Goal: Contribute content

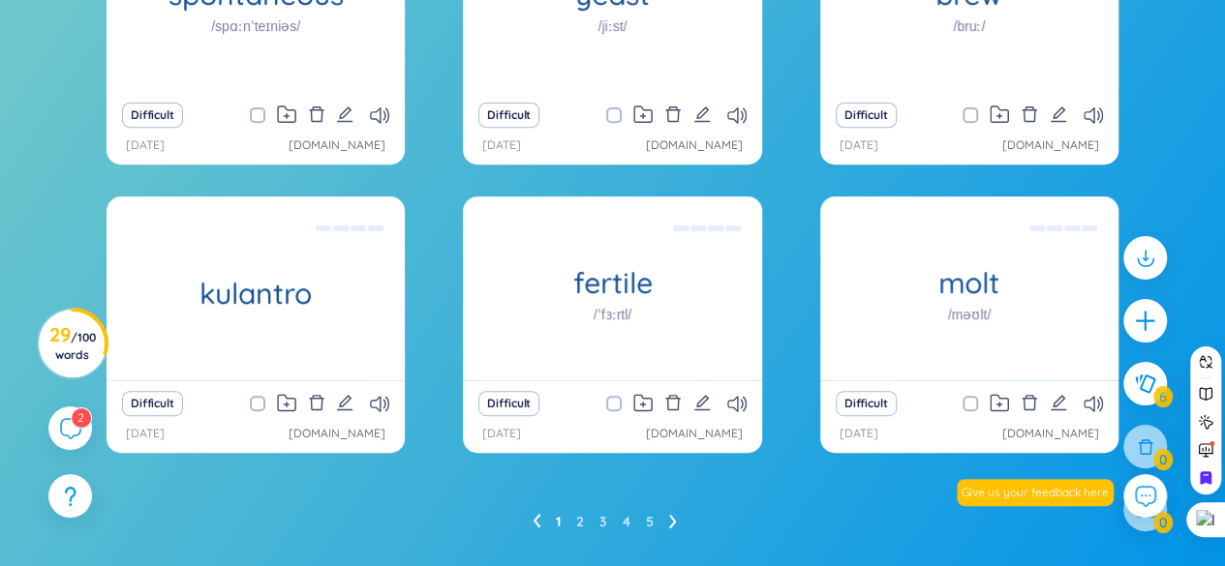
scroll to position [393, 0]
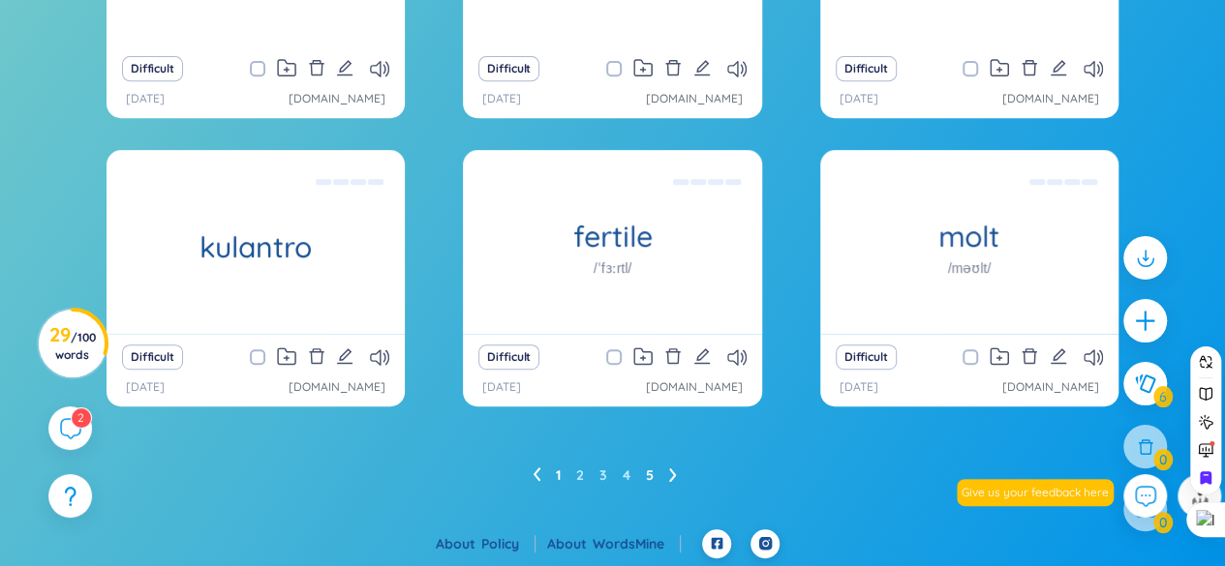
click at [646, 473] on link "5" at bounding box center [650, 475] width 8 height 29
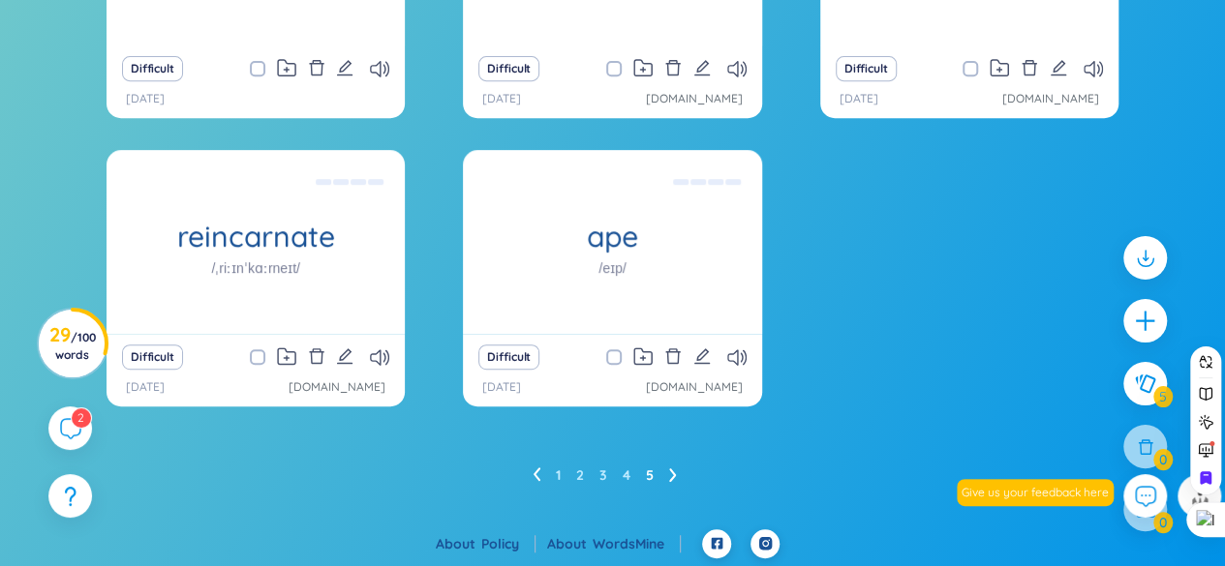
scroll to position [296, 0]
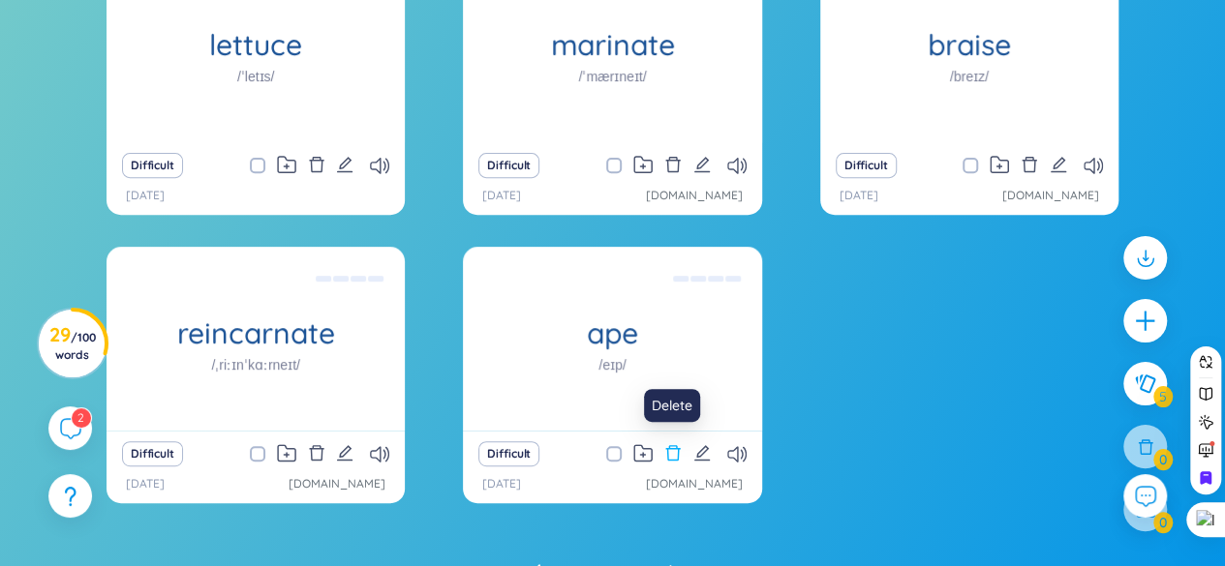
click at [673, 454] on icon "delete" at bounding box center [672, 452] width 17 height 17
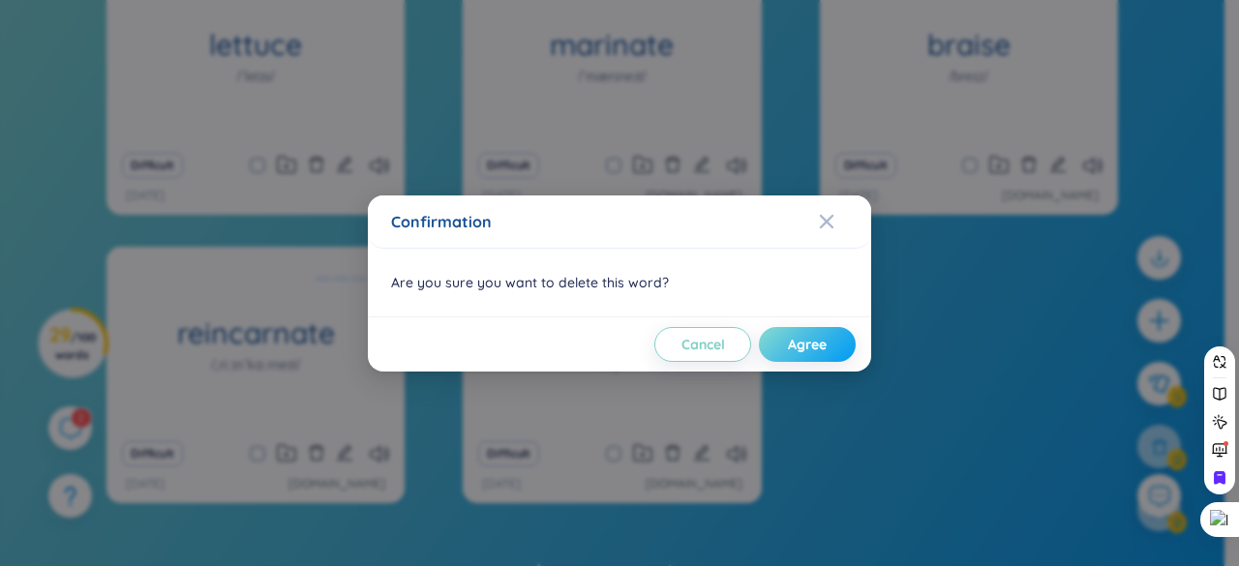
click at [829, 341] on button "Agree" at bounding box center [807, 344] width 97 height 35
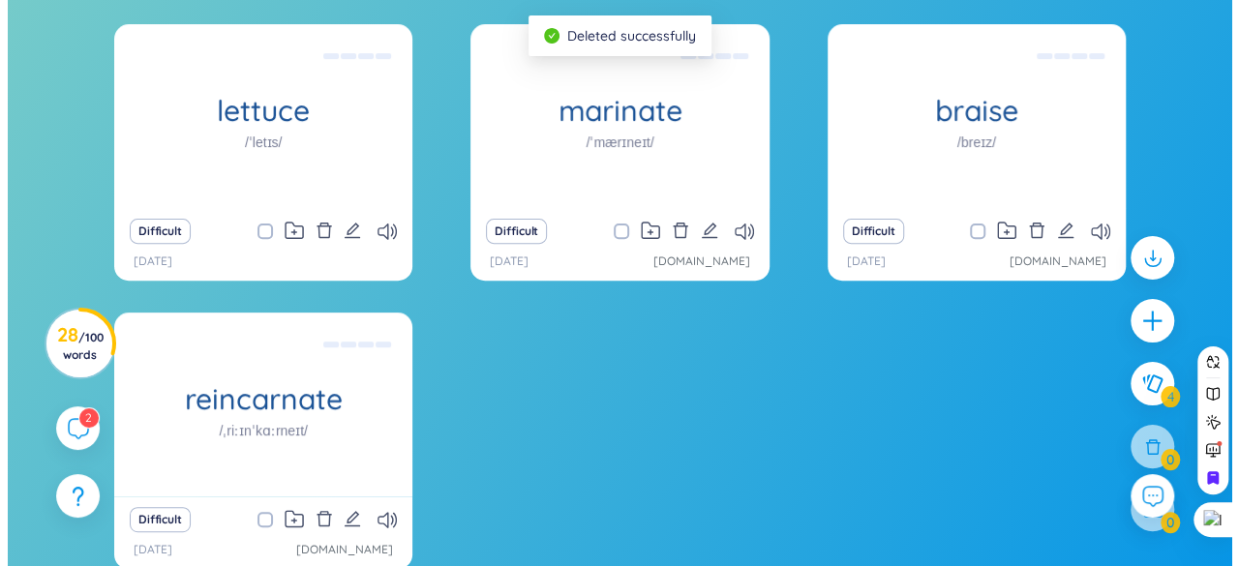
scroll to position [199, 0]
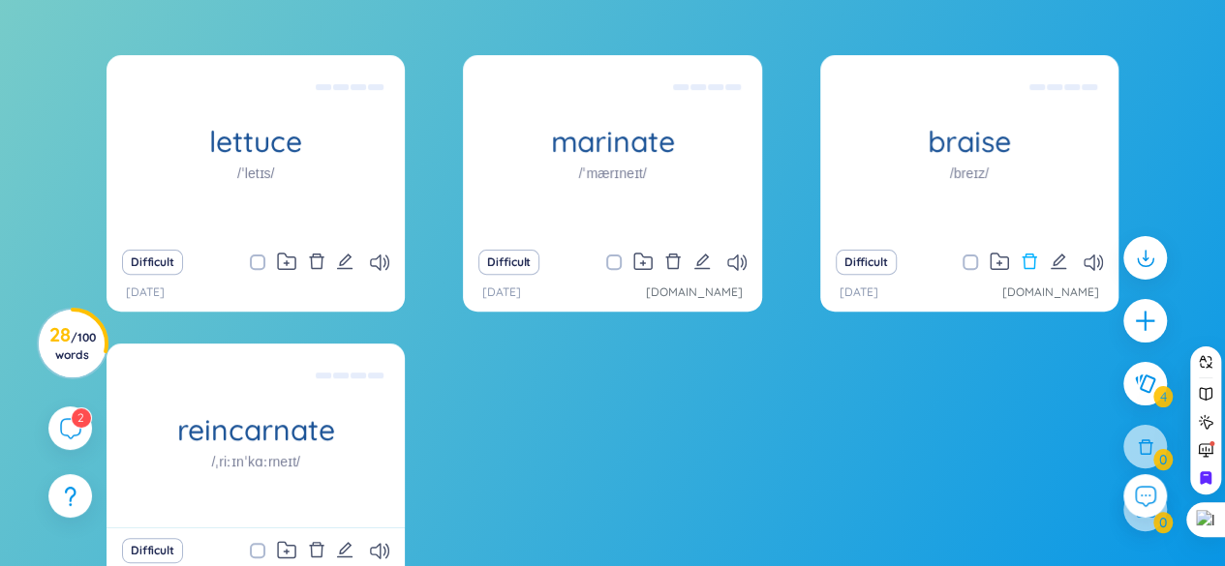
click at [1031, 259] on icon "delete" at bounding box center [1029, 261] width 17 height 17
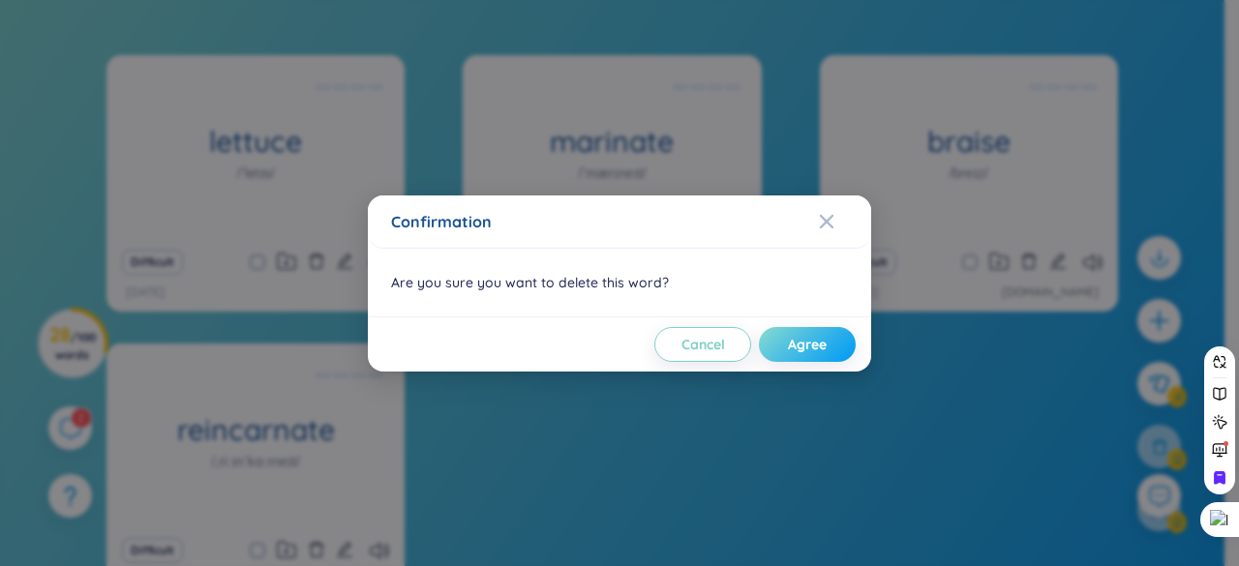
click at [792, 348] on span "Agree" at bounding box center [807, 344] width 39 height 19
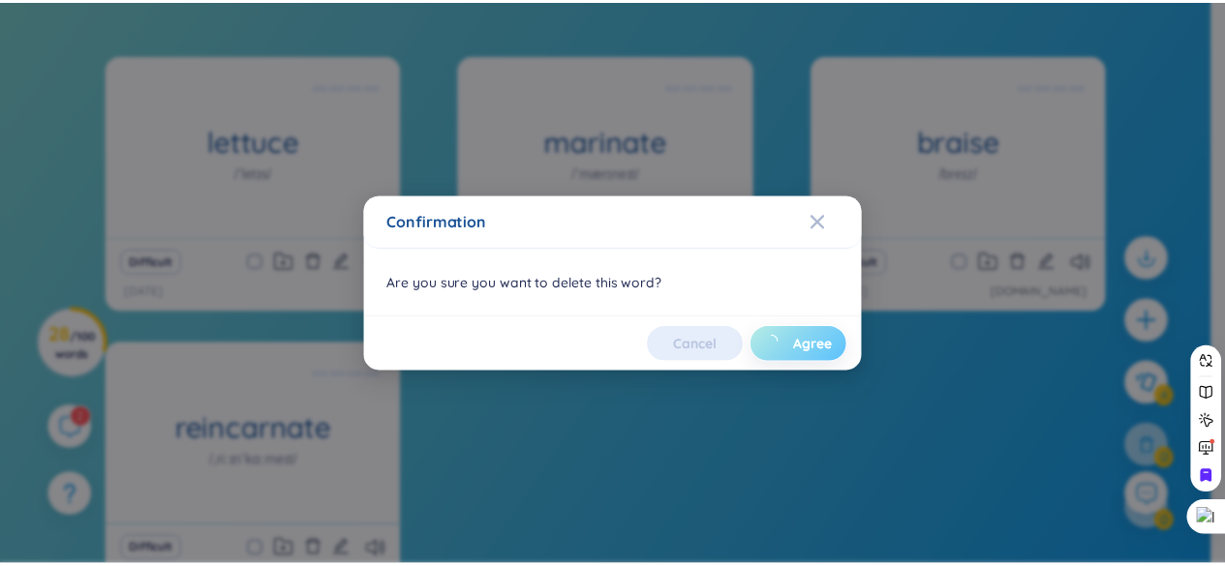
scroll to position [105, 0]
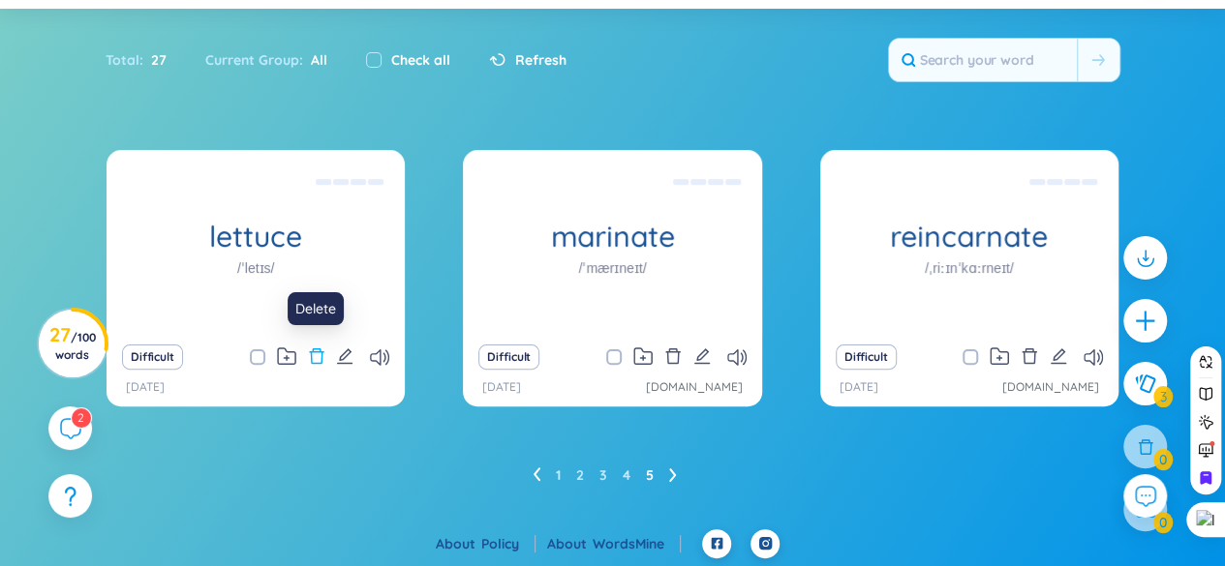
click at [321, 356] on icon "delete" at bounding box center [316, 356] width 15 height 15
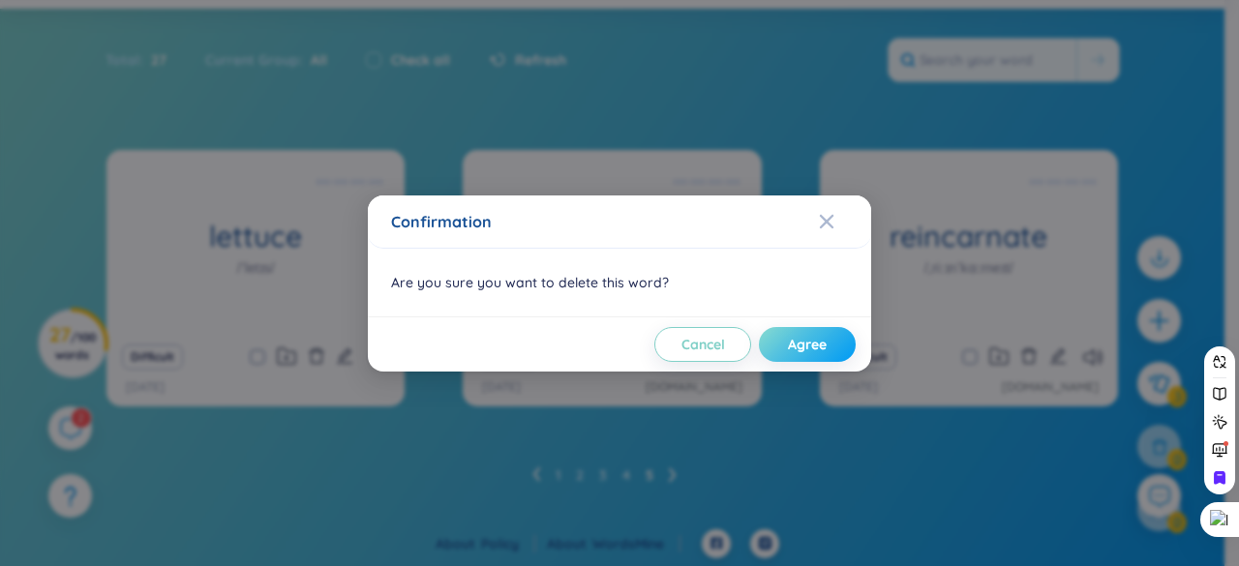
click at [773, 343] on button "Agree" at bounding box center [807, 344] width 97 height 35
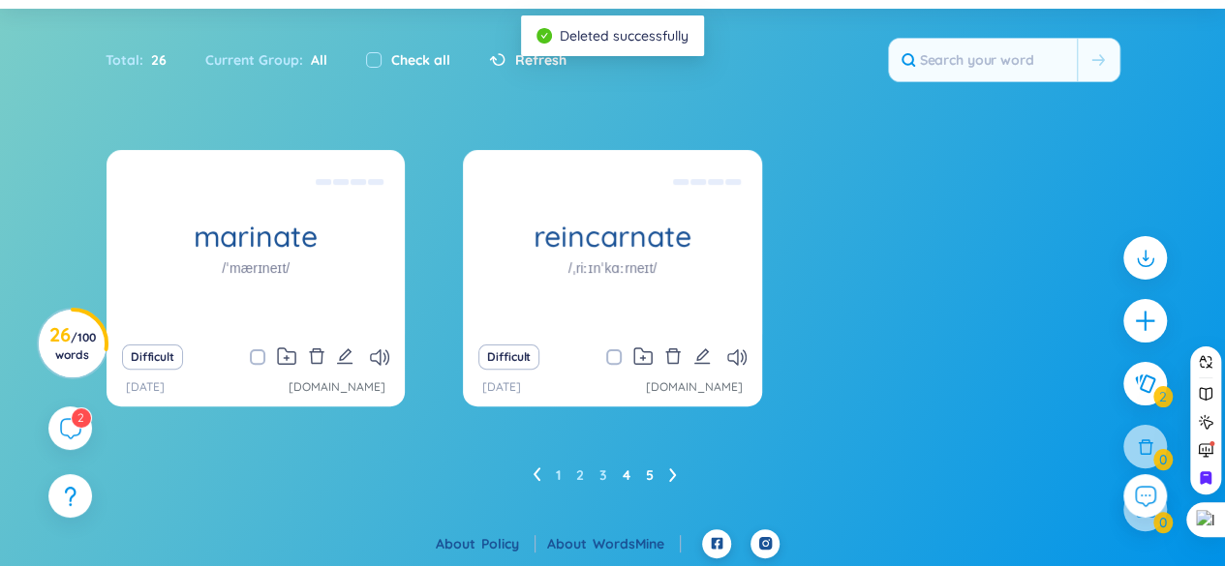
click at [627, 475] on link "4" at bounding box center [627, 475] width 8 height 29
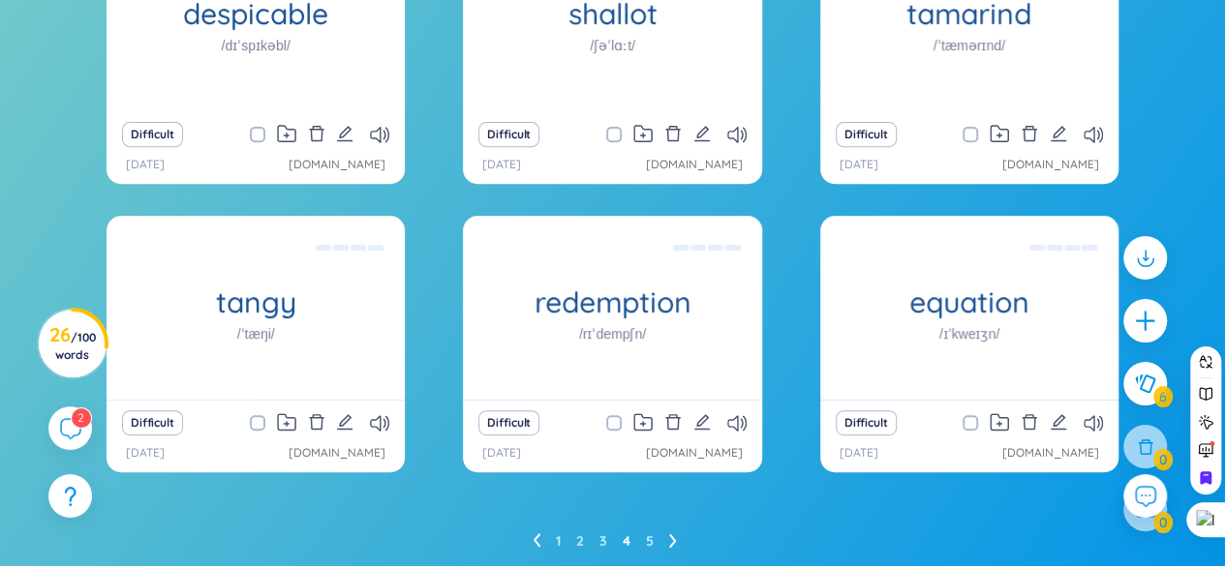
scroll to position [296, 0]
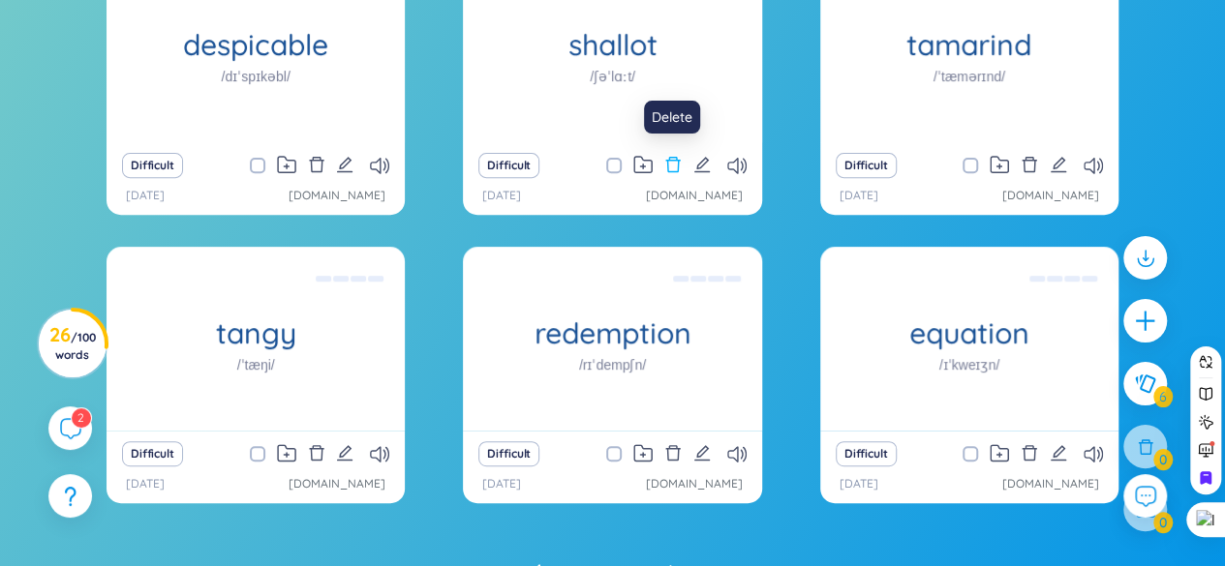
click at [670, 164] on icon "delete" at bounding box center [672, 164] width 17 height 17
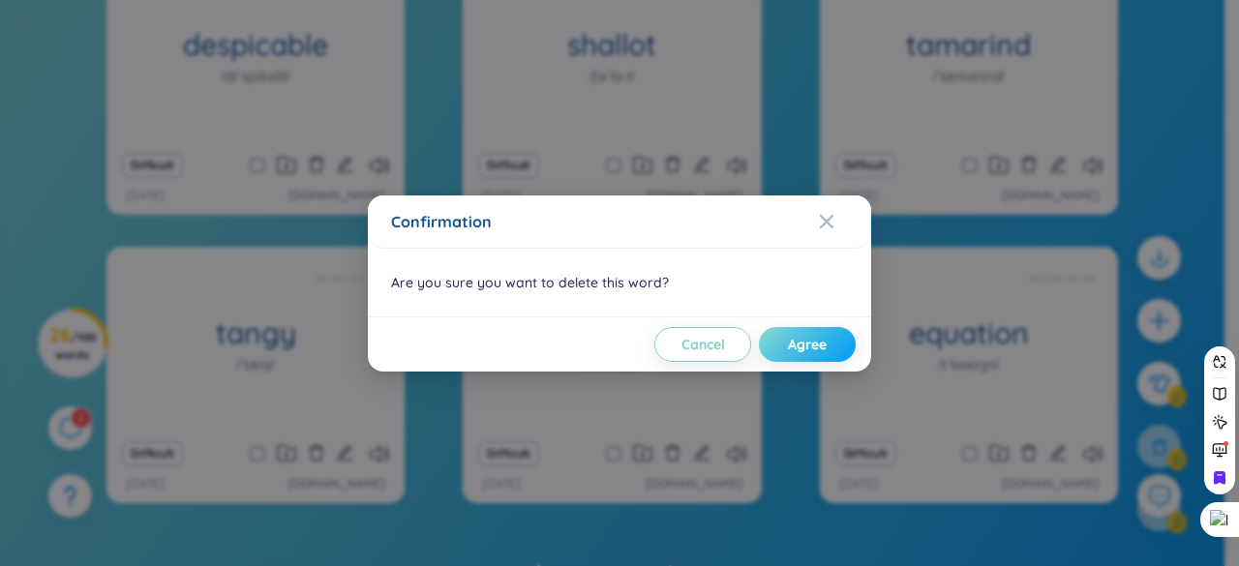
click at [802, 345] on span "Agree" at bounding box center [807, 344] width 39 height 19
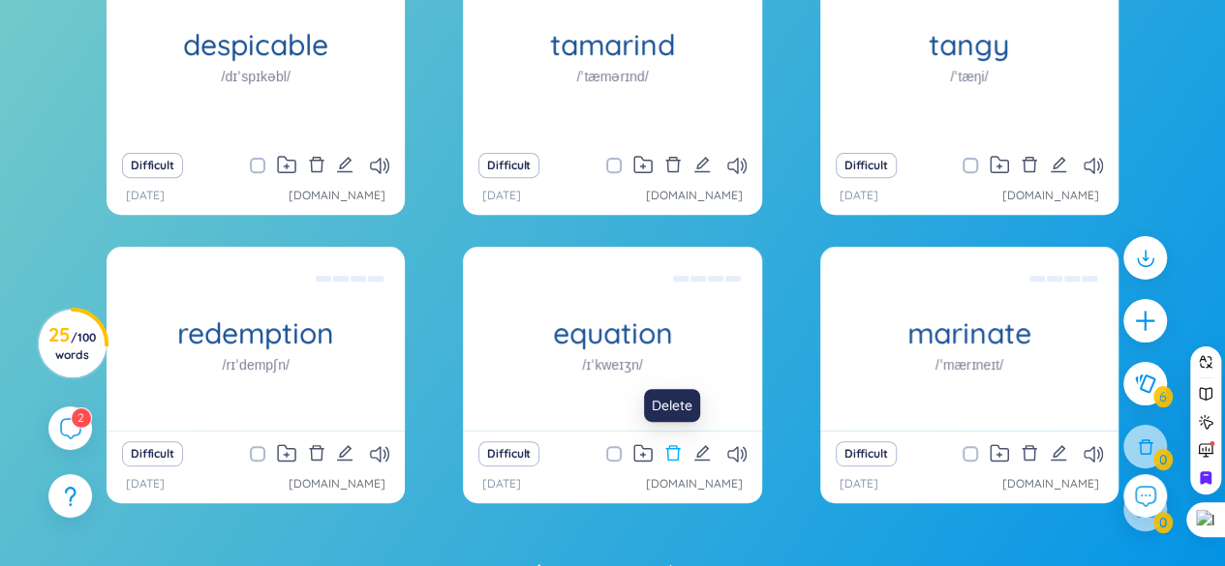
click at [672, 445] on icon "delete" at bounding box center [672, 452] width 15 height 15
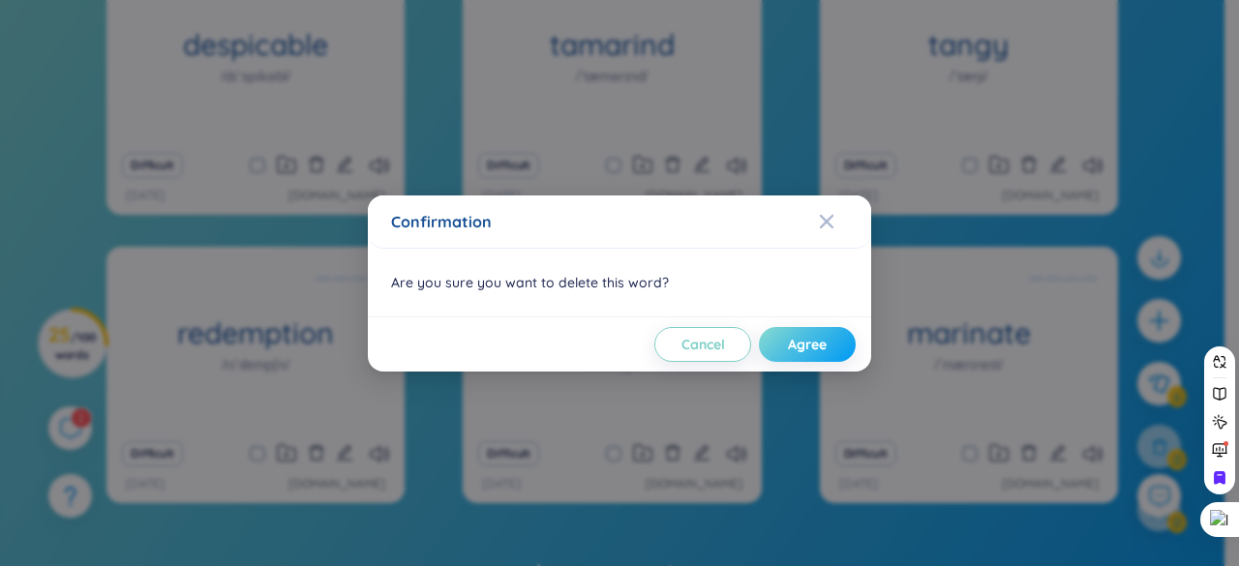
click at [825, 349] on span "Agree" at bounding box center [807, 344] width 39 height 19
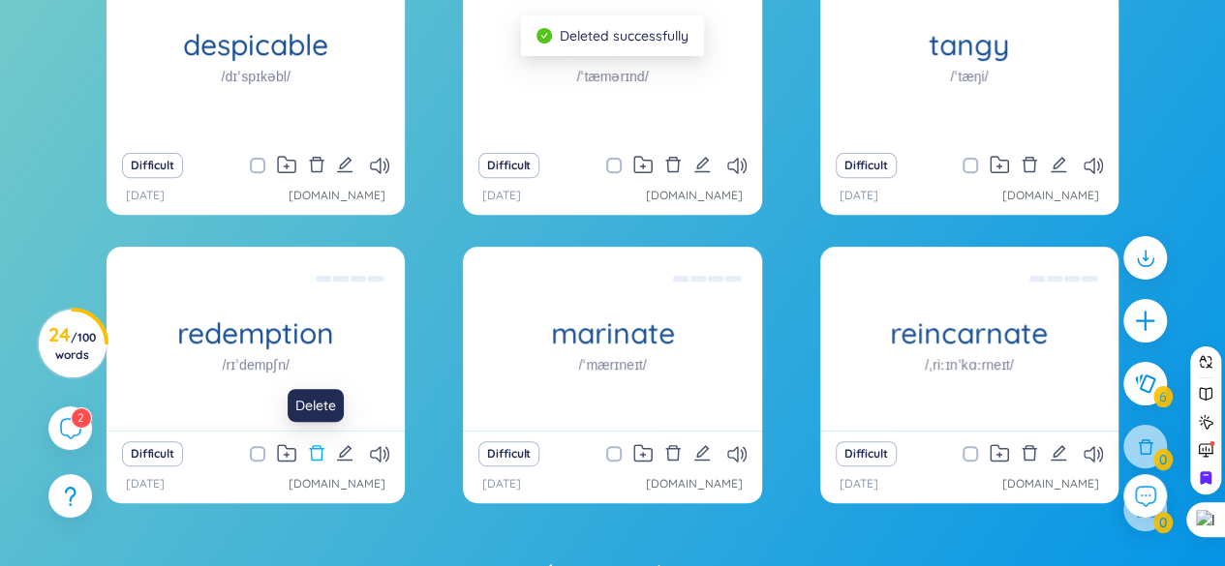
click at [312, 452] on icon "delete" at bounding box center [316, 452] width 17 height 17
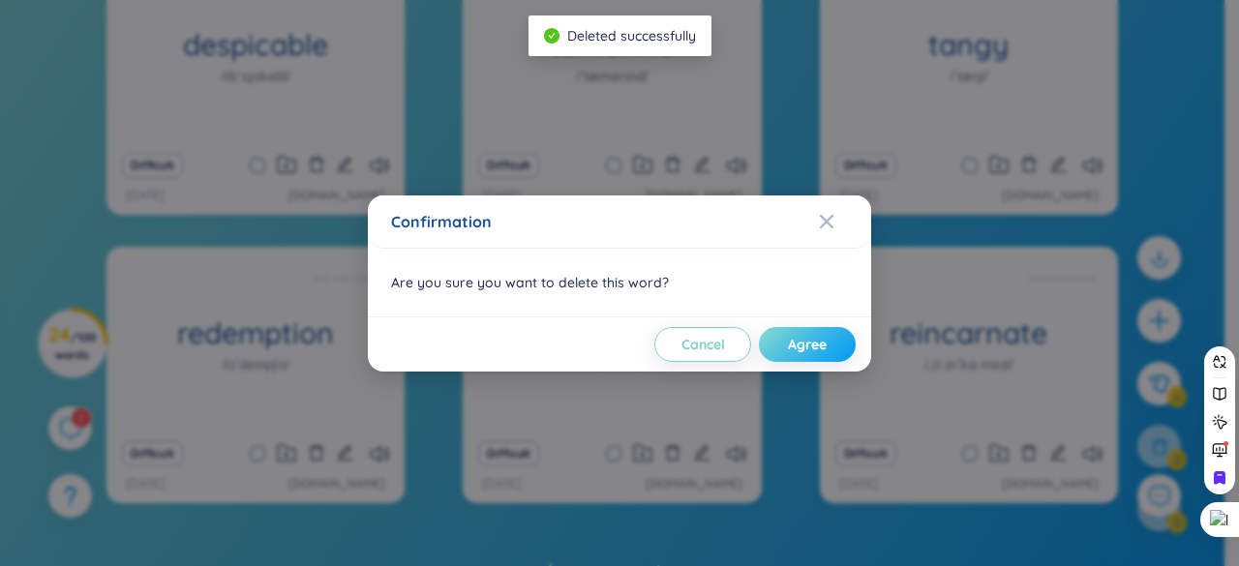
click at [783, 341] on button "Agree" at bounding box center [807, 344] width 97 height 35
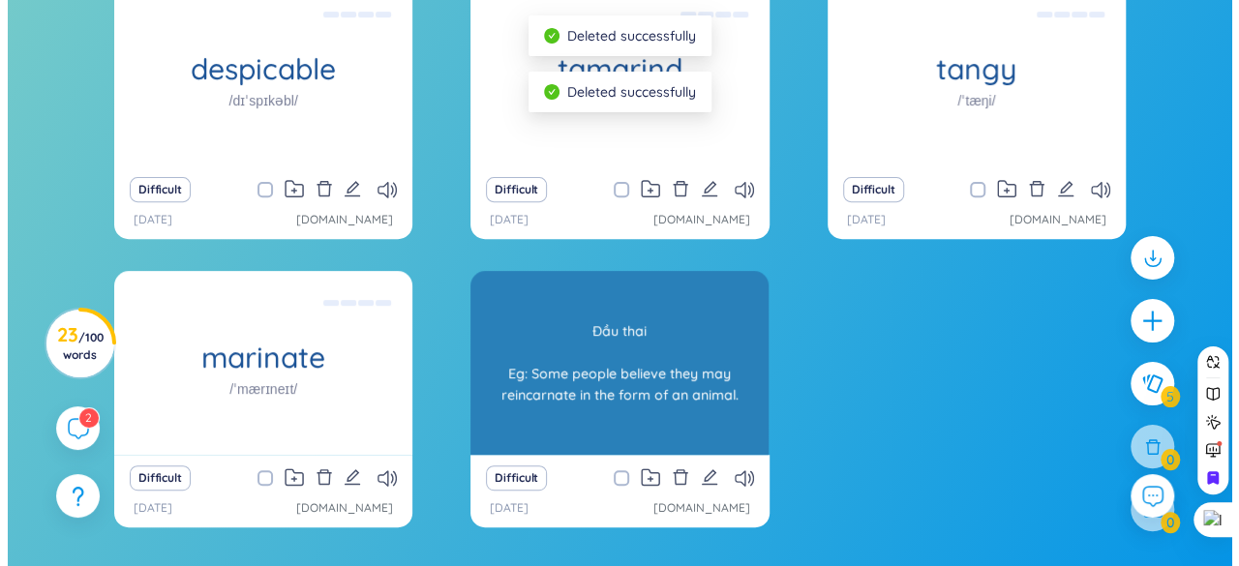
scroll to position [199, 0]
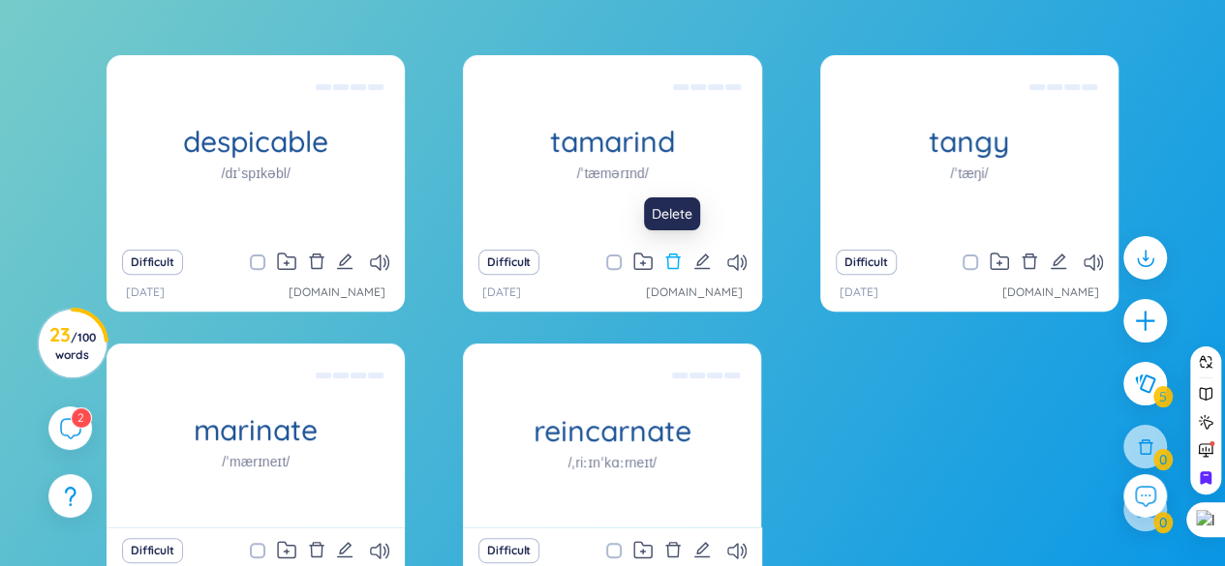
click at [673, 260] on icon "delete" at bounding box center [672, 261] width 17 height 17
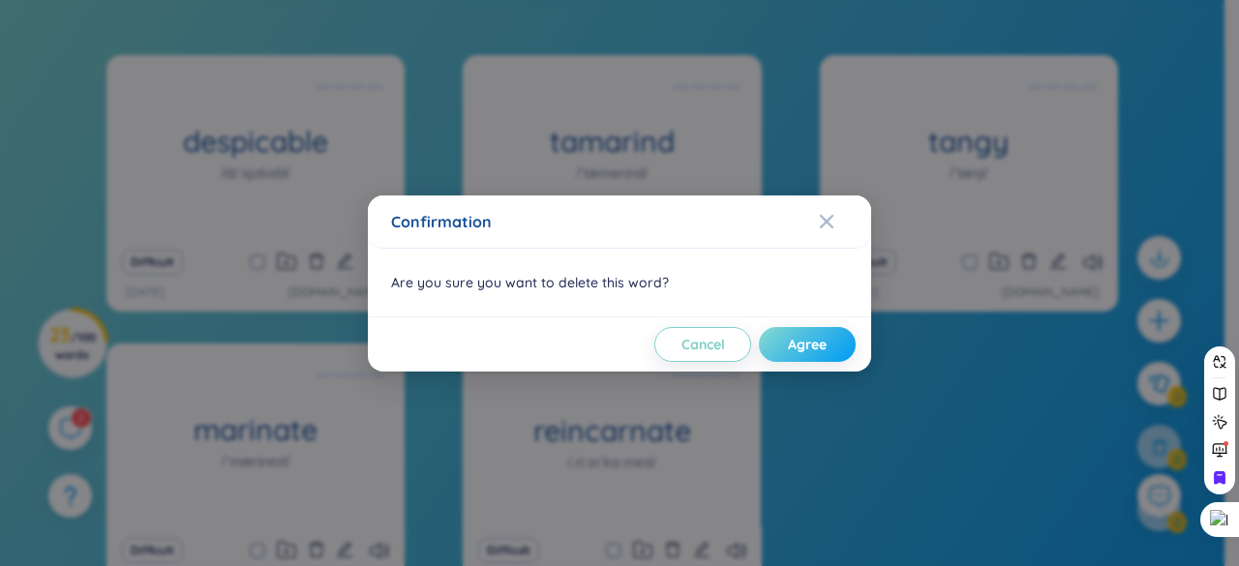
click at [767, 346] on button "Agree" at bounding box center [807, 344] width 97 height 35
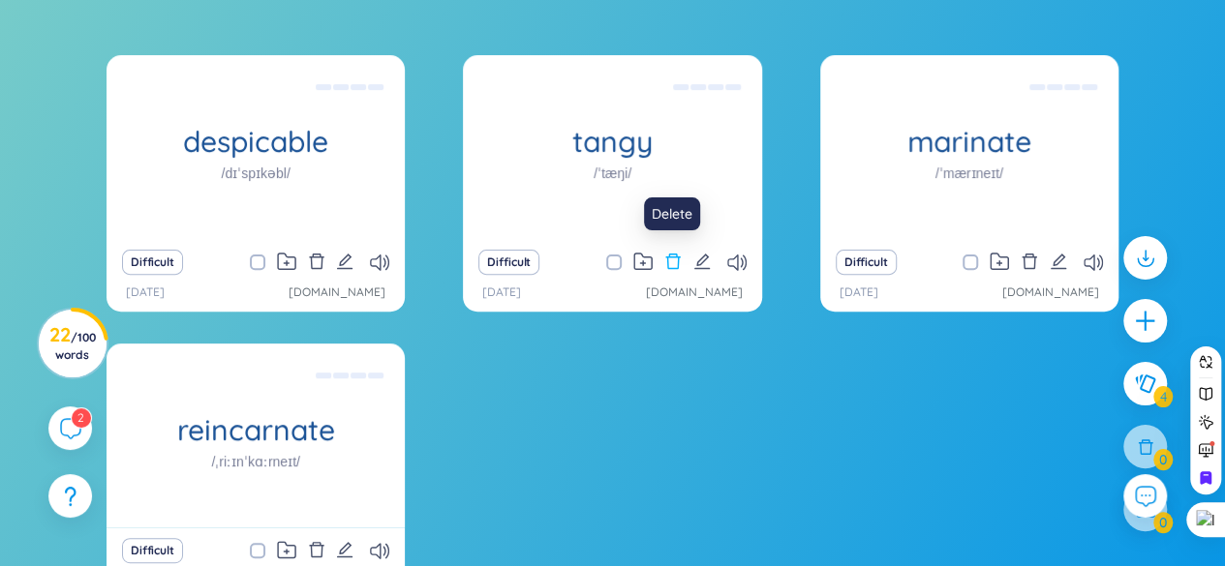
click at [666, 257] on icon "delete" at bounding box center [672, 261] width 15 height 15
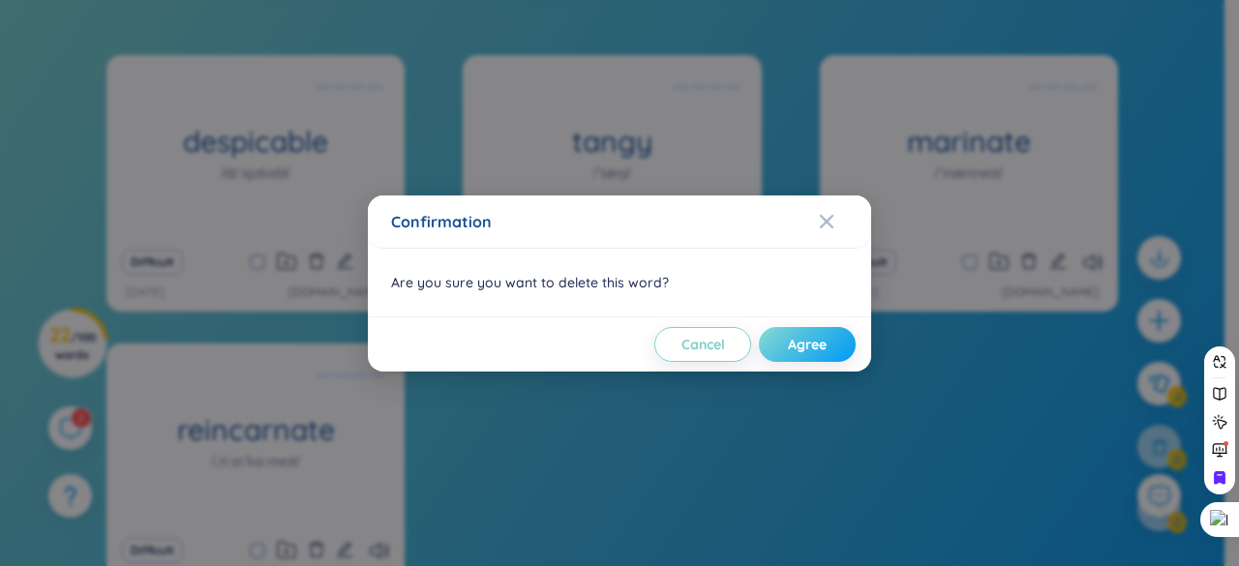
click at [803, 328] on button "Agree" at bounding box center [807, 344] width 97 height 35
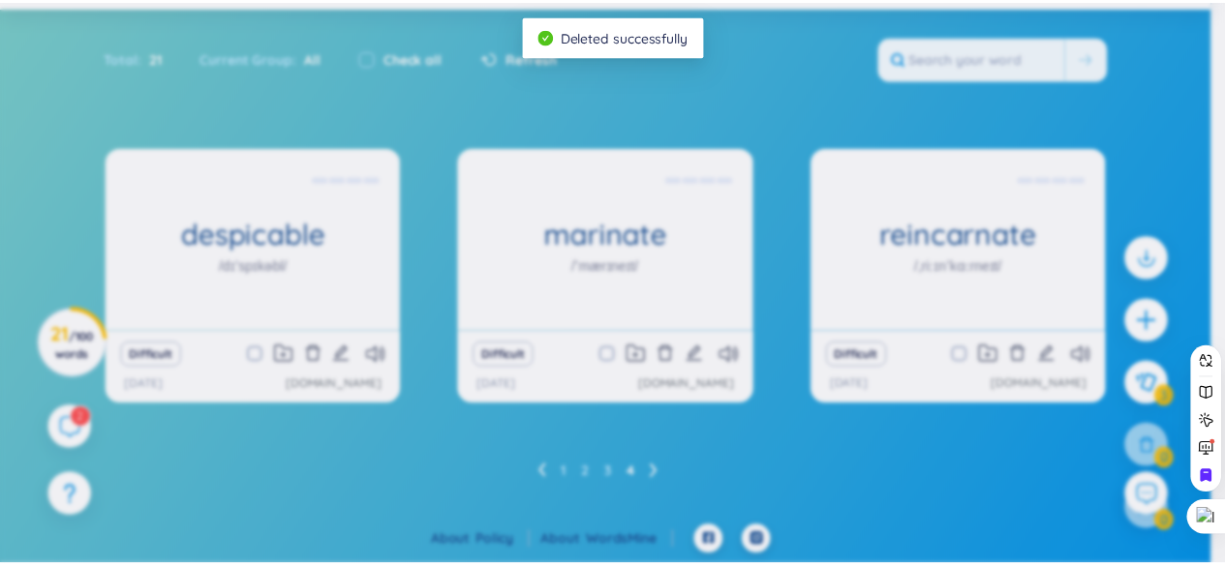
scroll to position [105, 0]
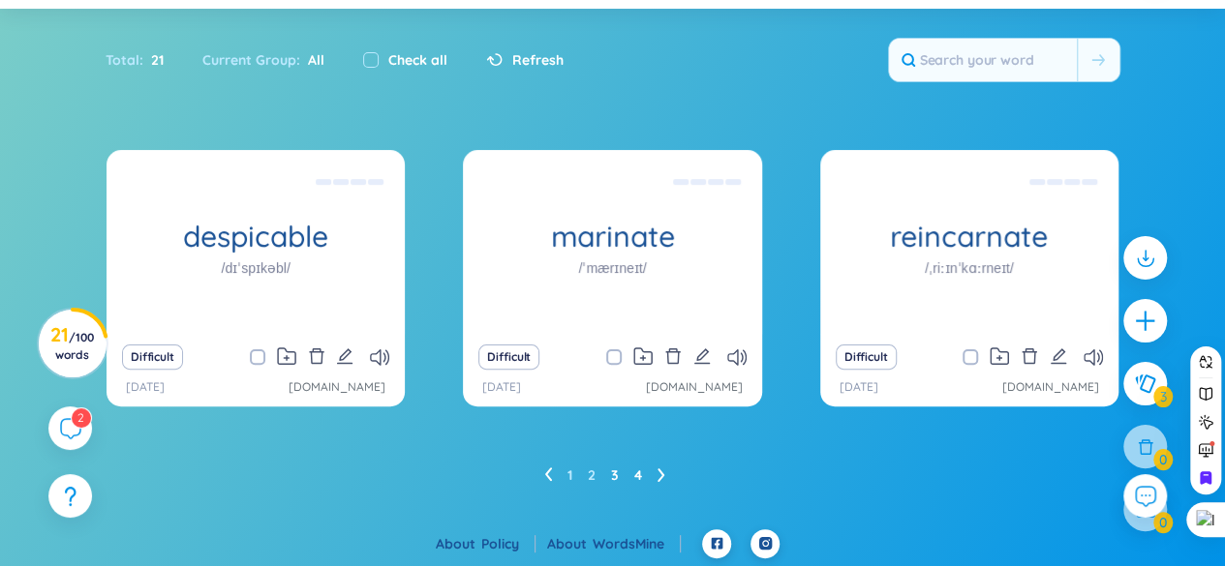
click at [612, 472] on link "3" at bounding box center [615, 475] width 8 height 29
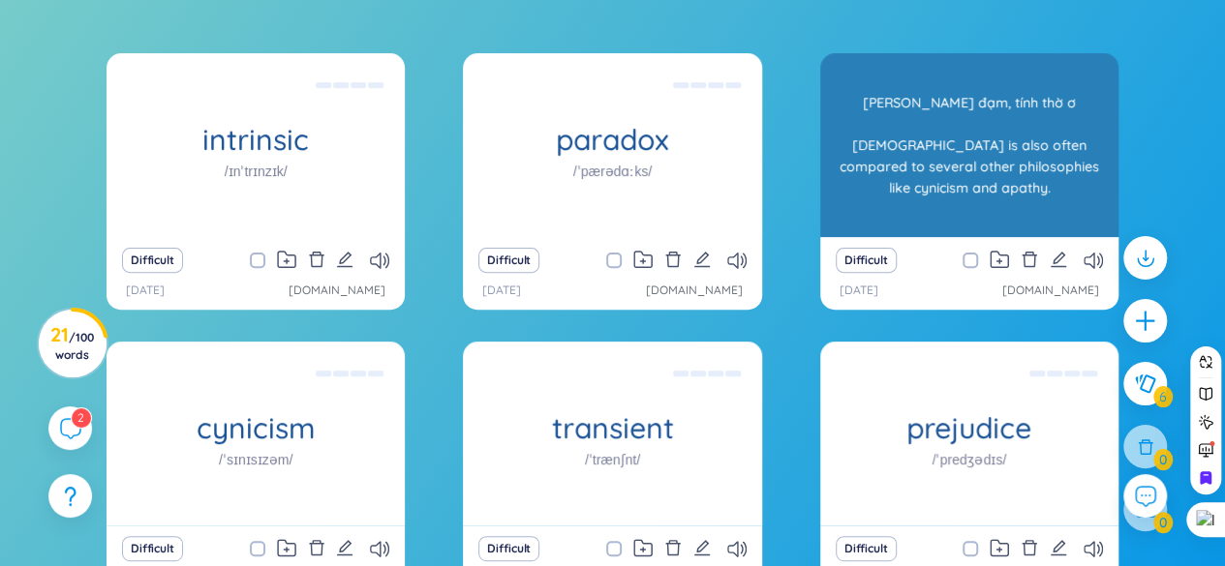
scroll to position [199, 0]
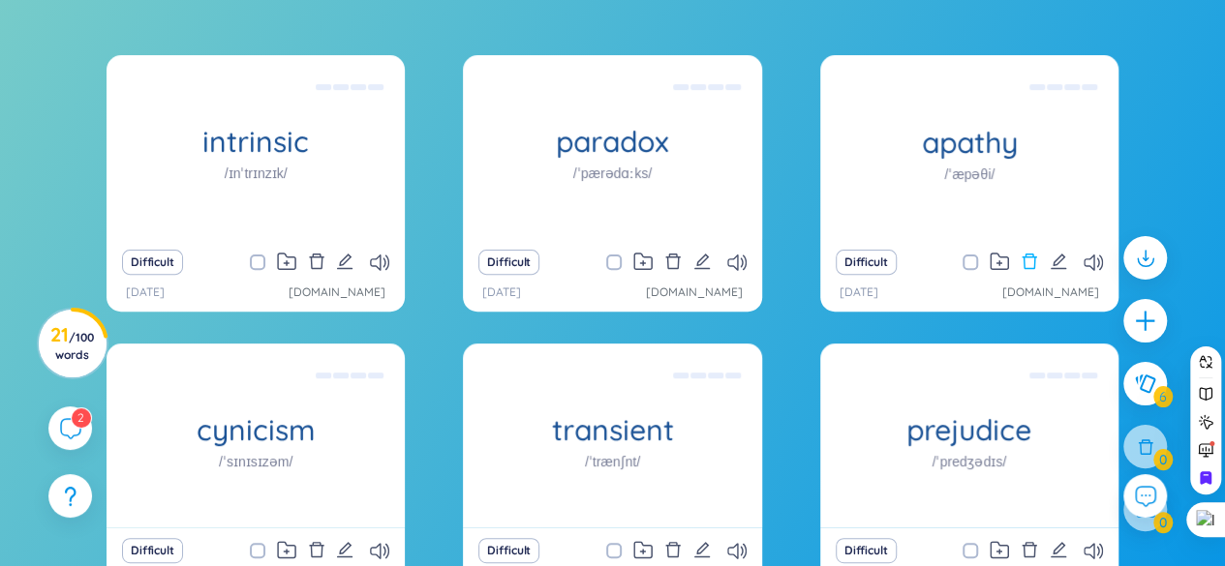
click at [1030, 255] on icon "delete" at bounding box center [1029, 261] width 17 height 17
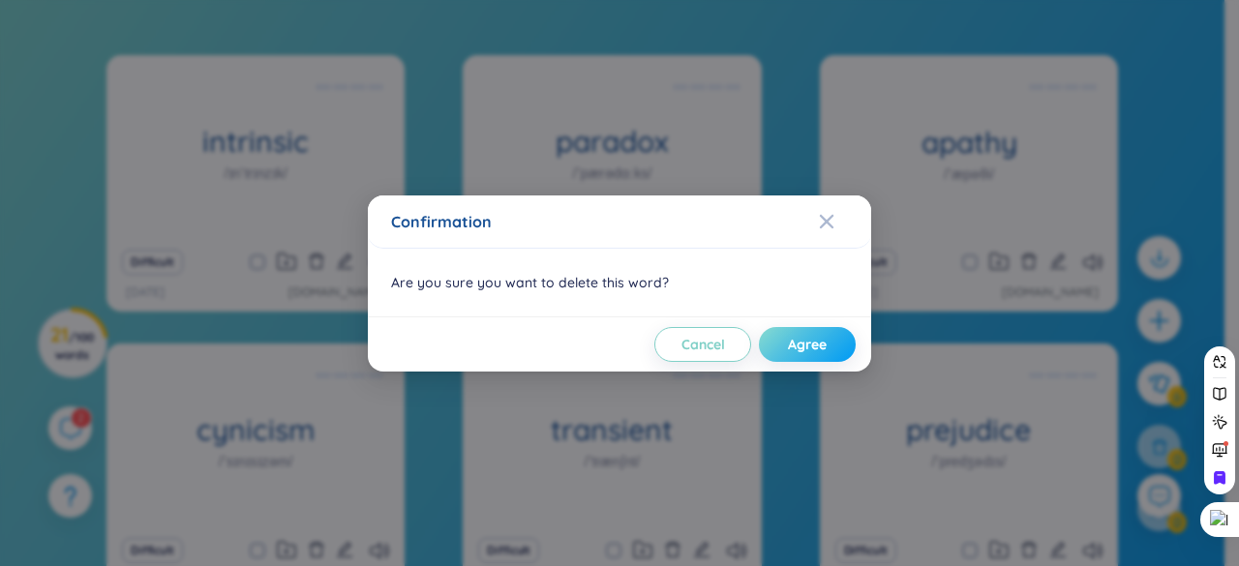
click at [804, 346] on span "Agree" at bounding box center [807, 344] width 39 height 19
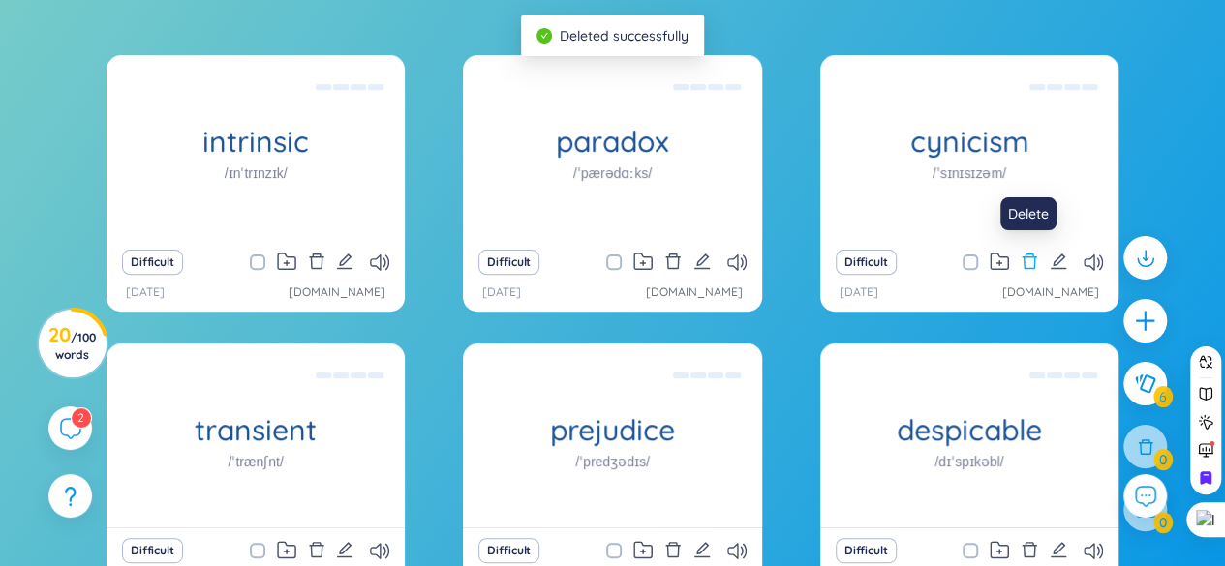
click at [1028, 262] on icon "delete" at bounding box center [1029, 261] width 17 height 17
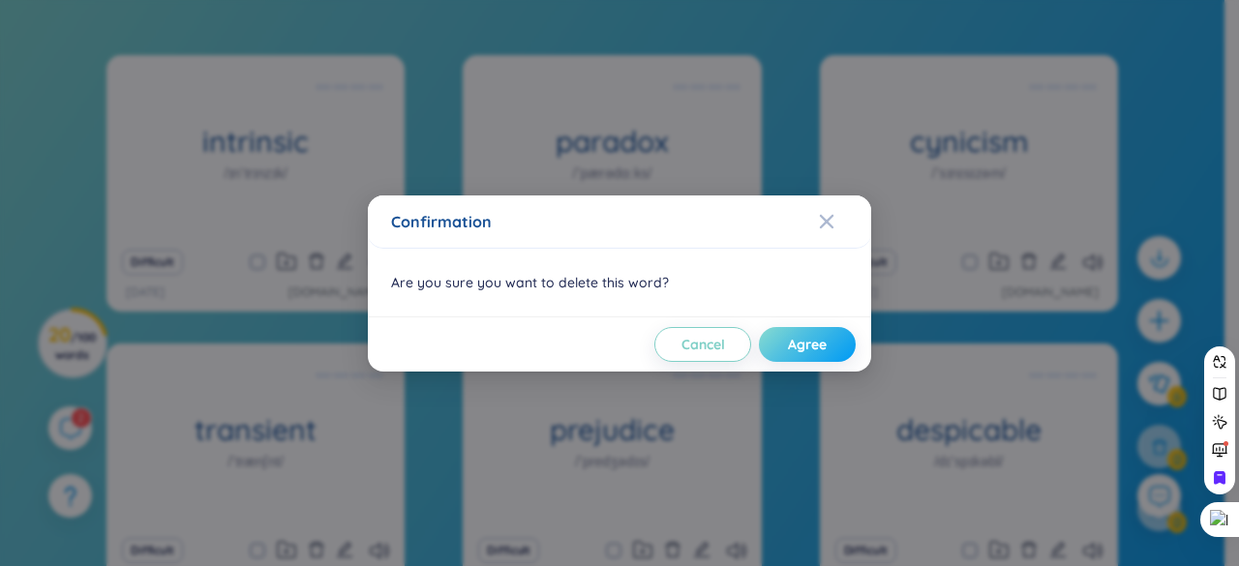
click at [796, 344] on span "Agree" at bounding box center [807, 344] width 39 height 19
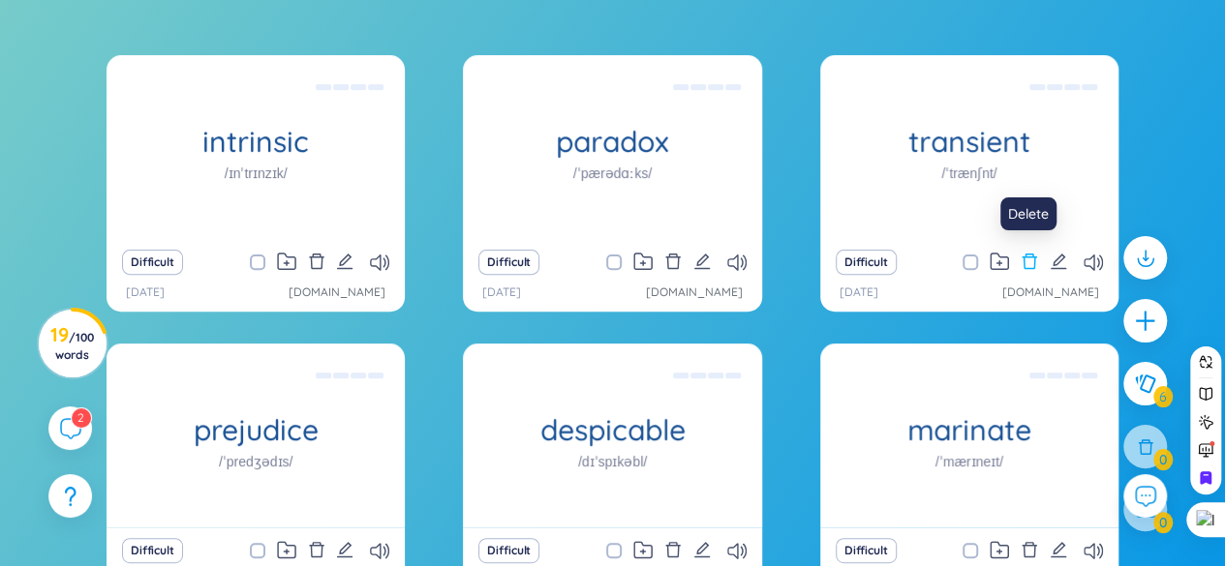
click at [1028, 257] on icon "delete" at bounding box center [1030, 261] width 15 height 15
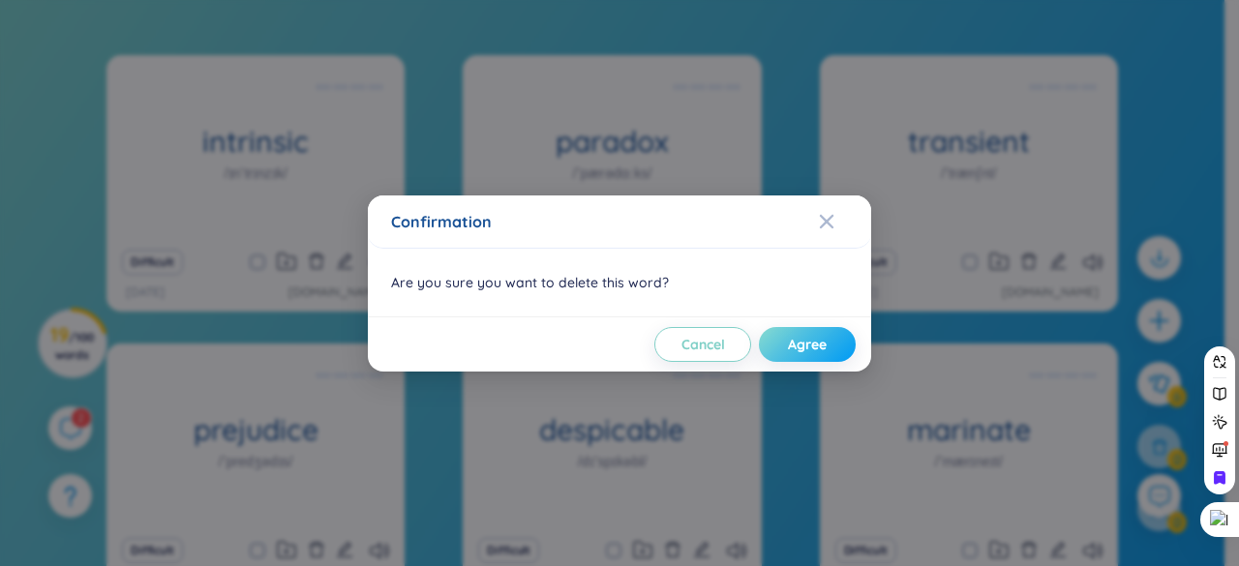
click at [819, 335] on span "Agree" at bounding box center [807, 344] width 39 height 19
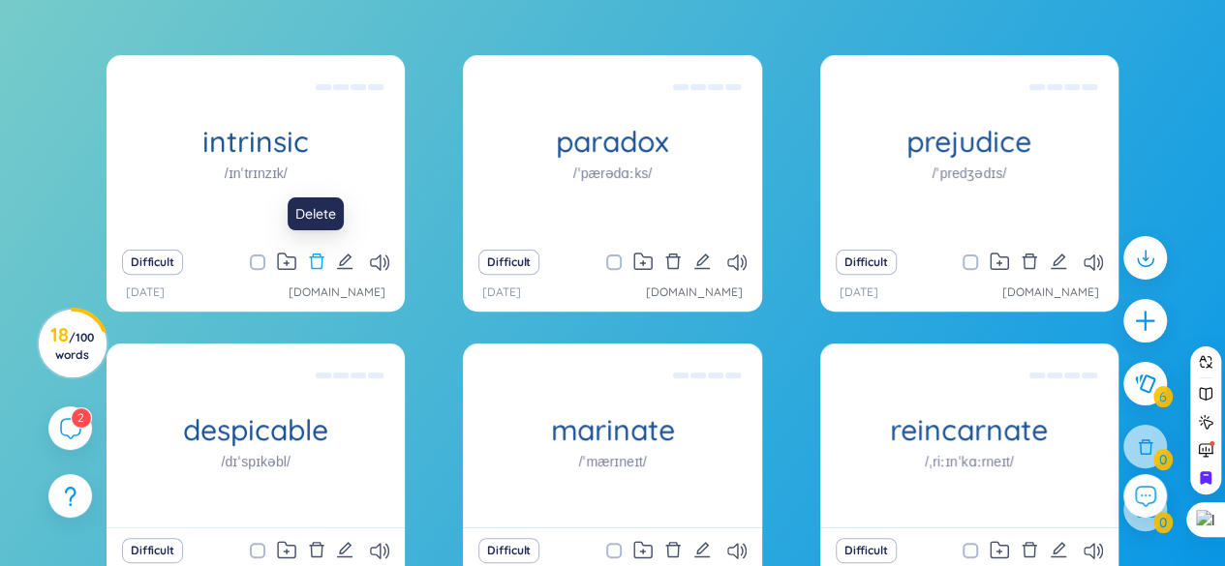
click at [318, 254] on icon "delete" at bounding box center [316, 261] width 15 height 15
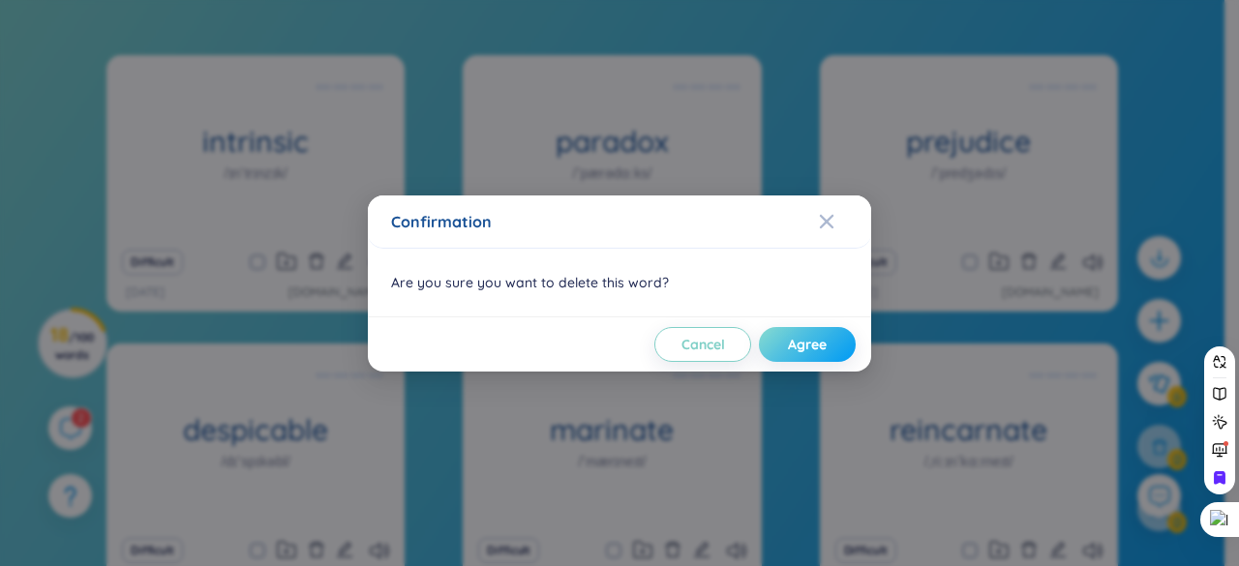
click at [785, 342] on button "Agree" at bounding box center [807, 344] width 97 height 35
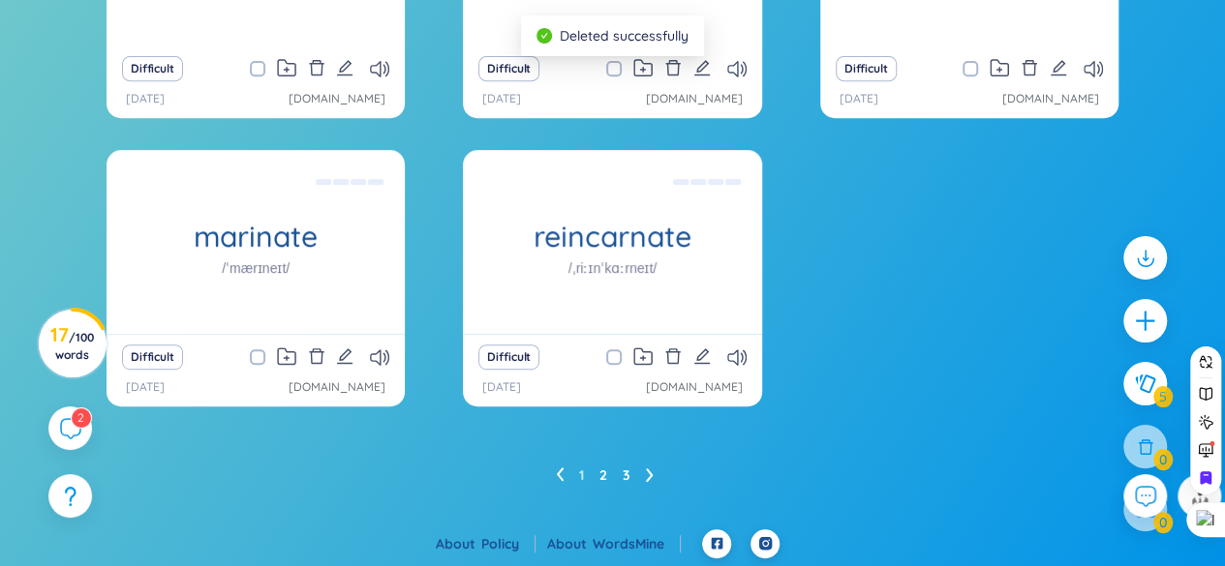
click at [599, 473] on link "2" at bounding box center [603, 475] width 8 height 29
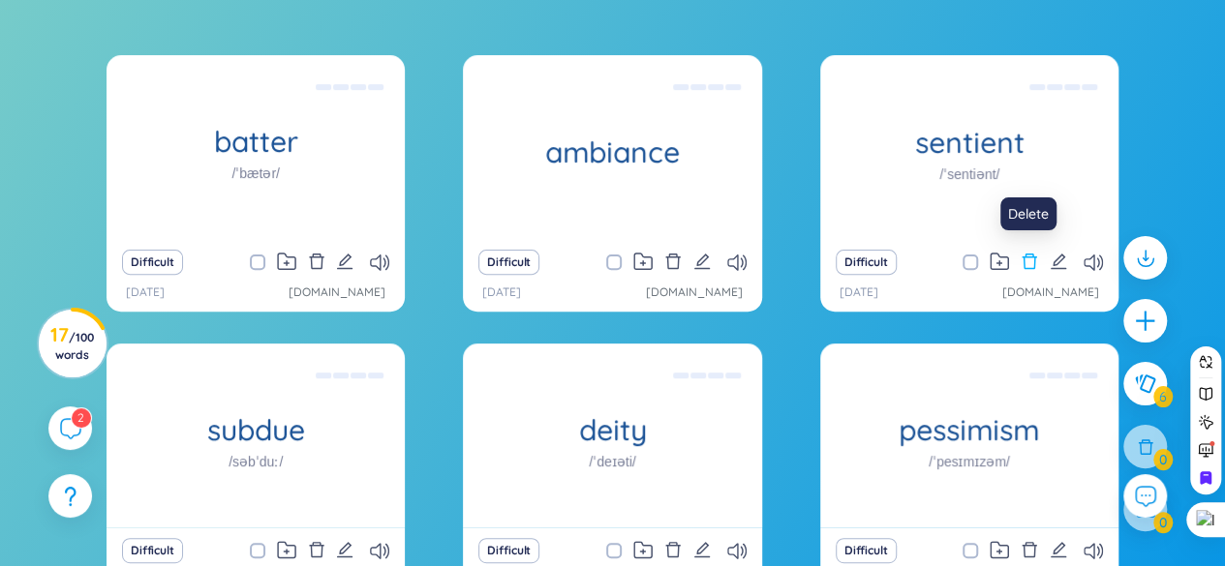
click at [1029, 255] on icon "delete" at bounding box center [1029, 261] width 17 height 17
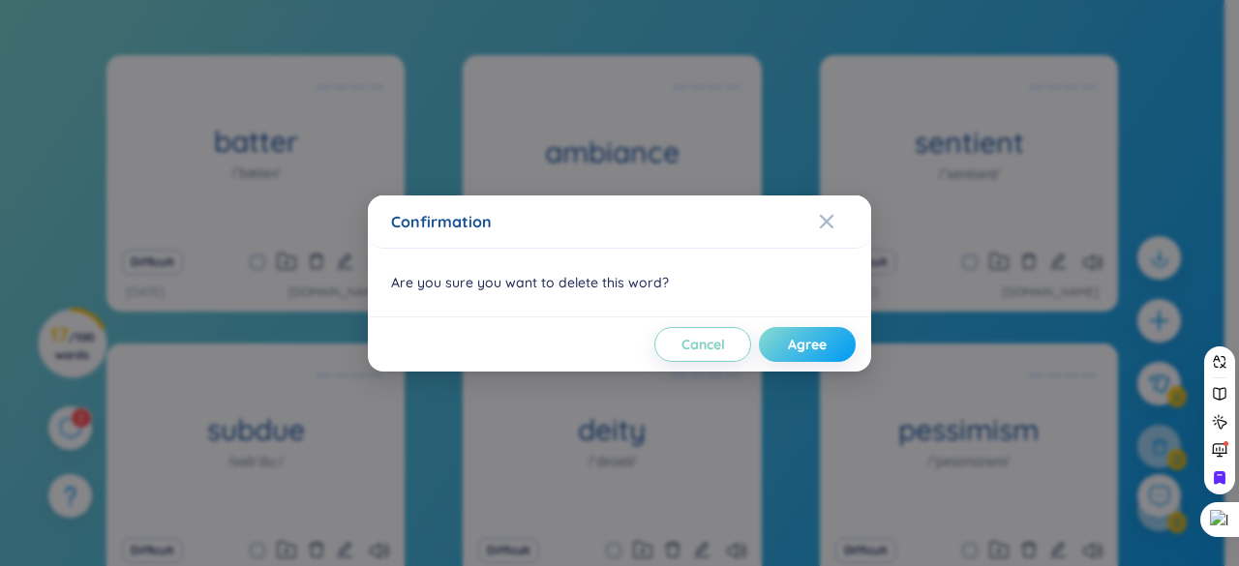
click at [815, 332] on button "Agree" at bounding box center [807, 344] width 97 height 35
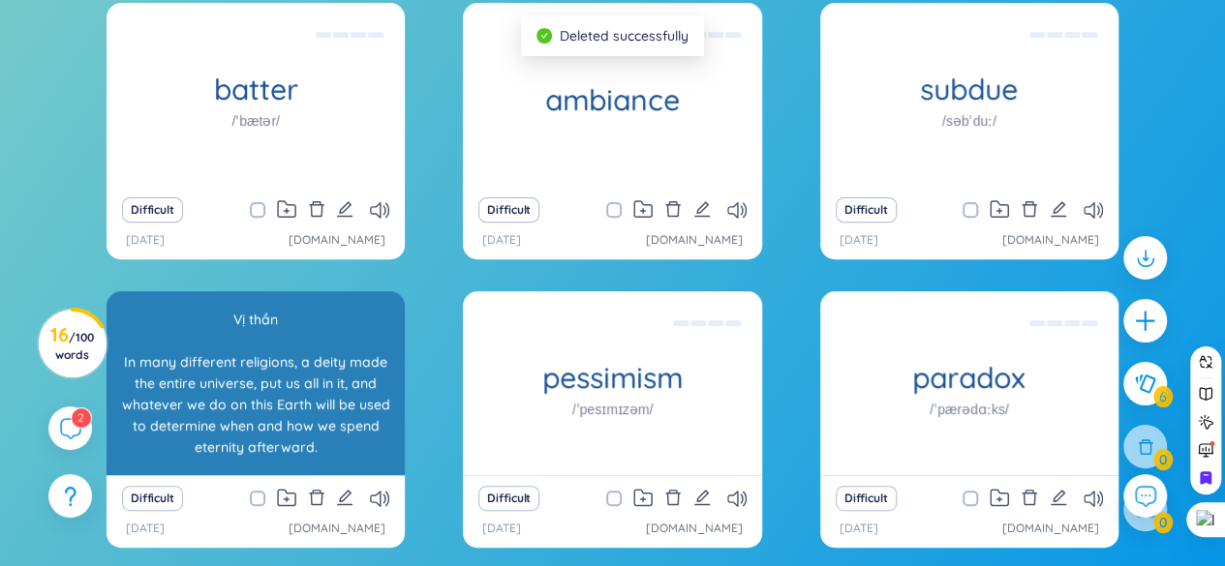
scroll to position [296, 0]
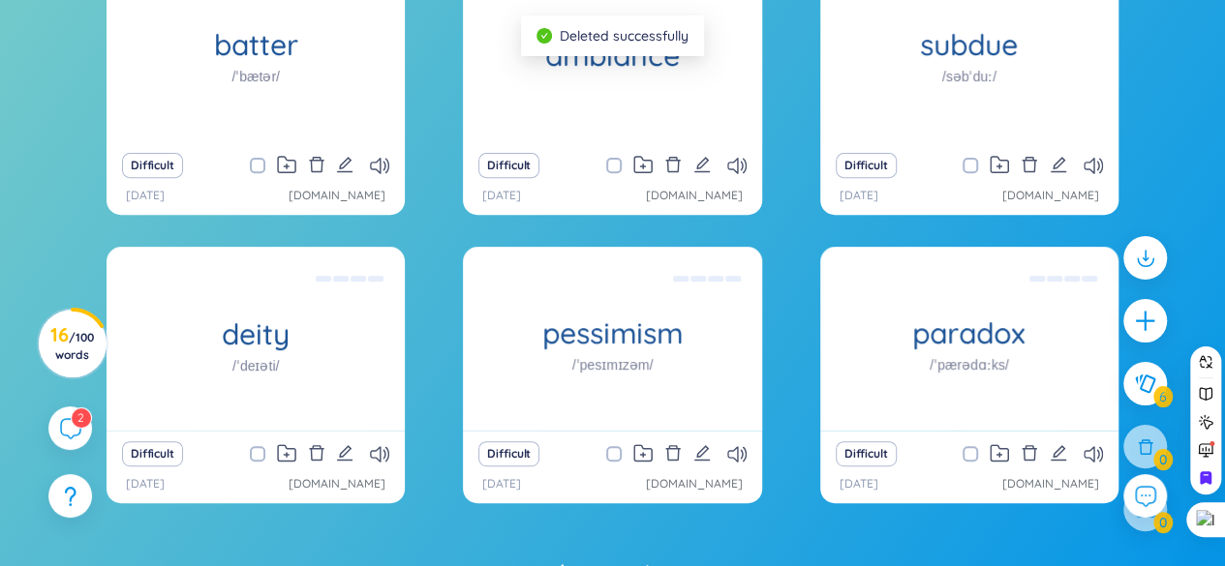
click at [369, 451] on div "Difficult" at bounding box center [255, 454] width 279 height 27
click at [380, 451] on icon at bounding box center [379, 454] width 19 height 16
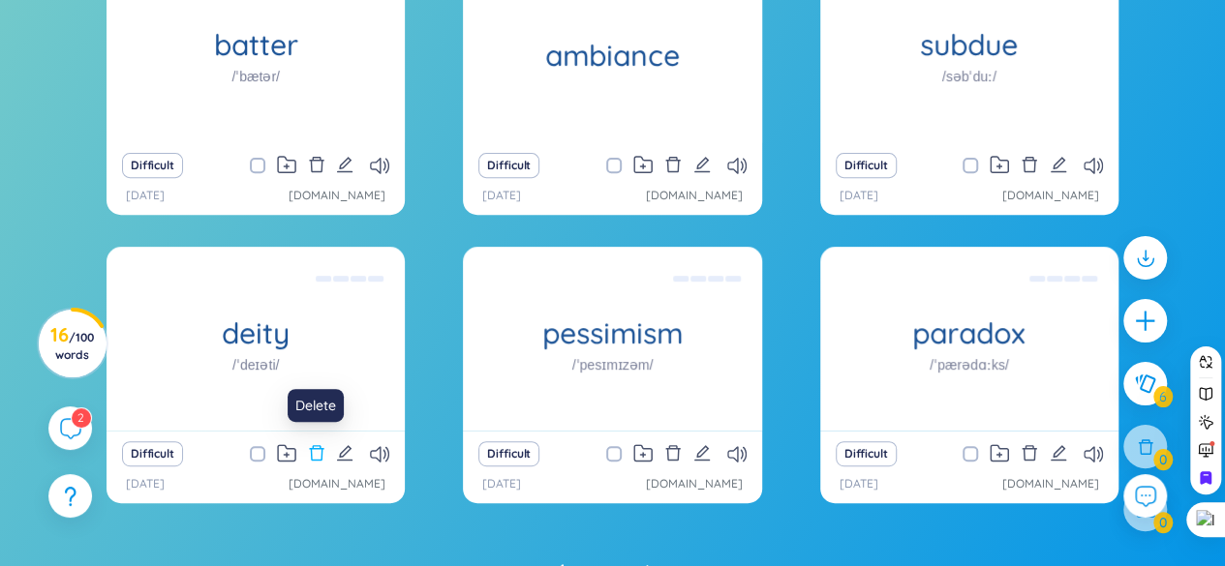
click at [319, 450] on icon "delete" at bounding box center [316, 452] width 17 height 17
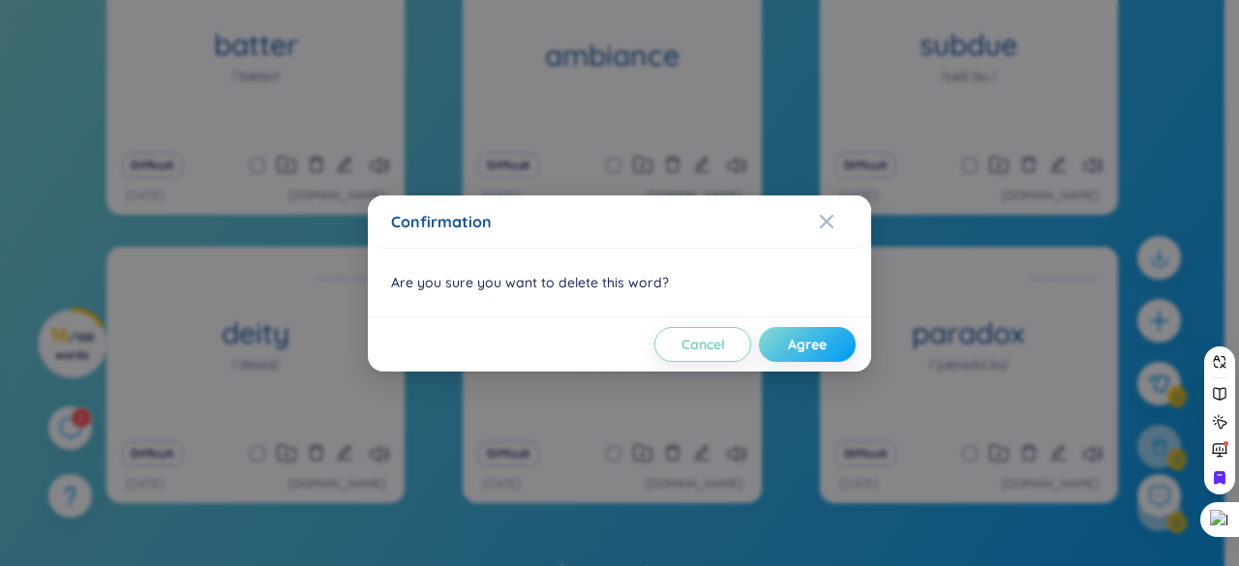
click at [800, 351] on span "Agree" at bounding box center [807, 344] width 39 height 19
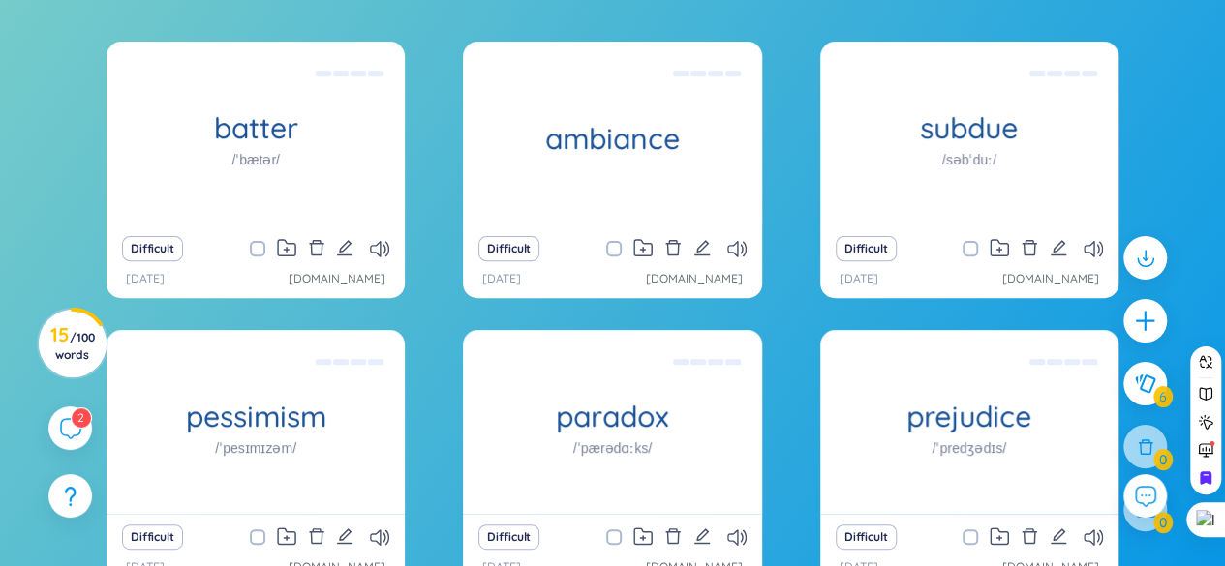
scroll to position [393, 0]
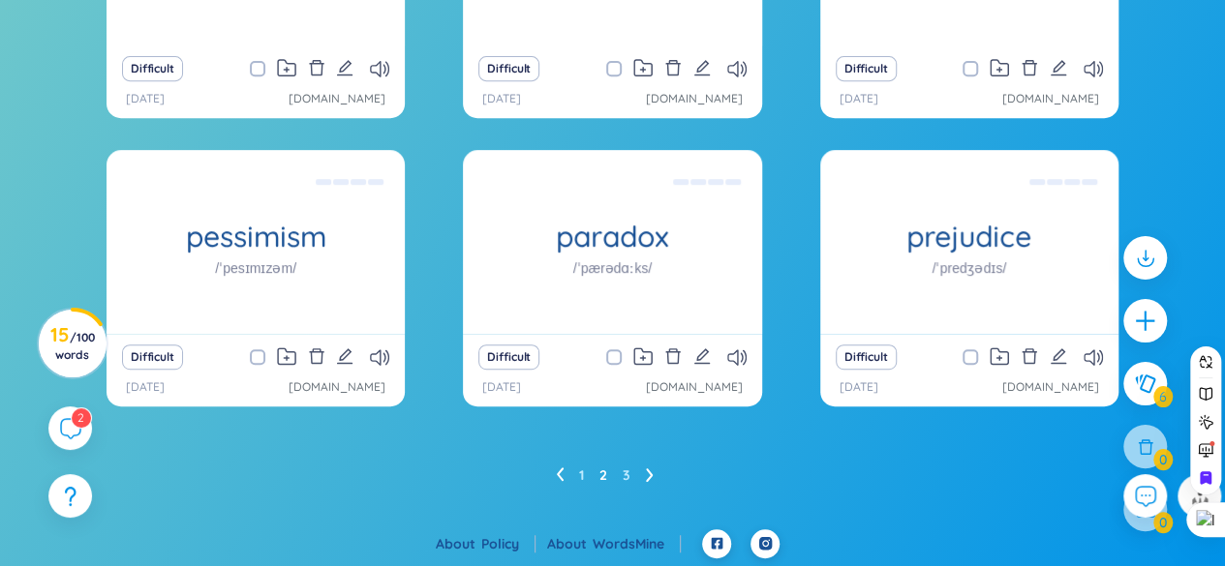
click at [584, 475] on ul "1 2 3" at bounding box center [612, 475] width 113 height 31
click at [579, 472] on link "1" at bounding box center [581, 475] width 5 height 29
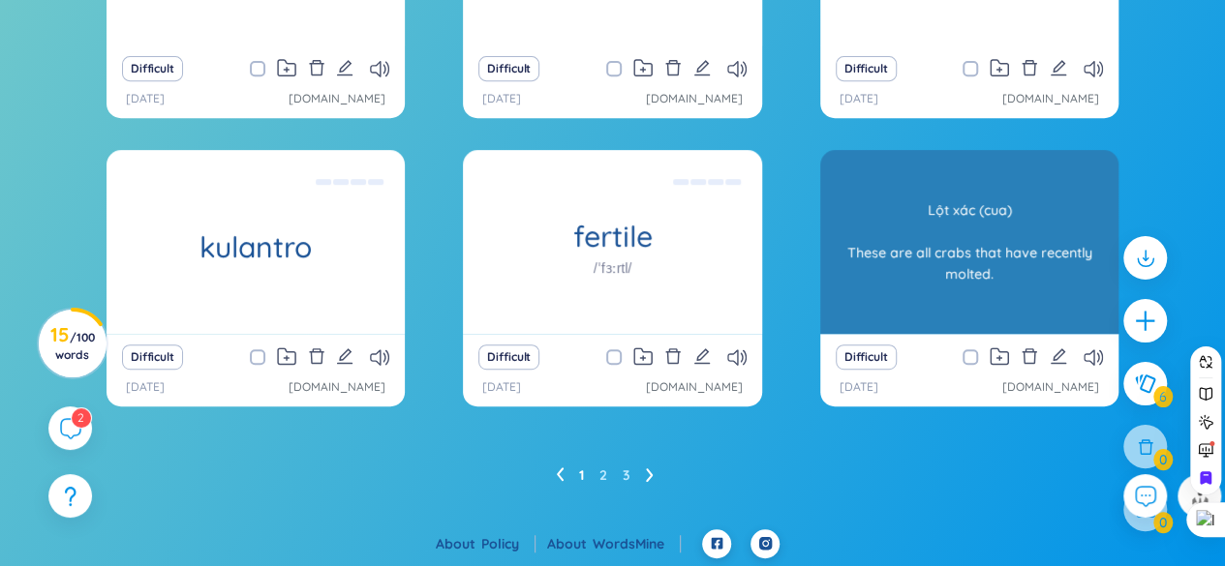
scroll to position [296, 0]
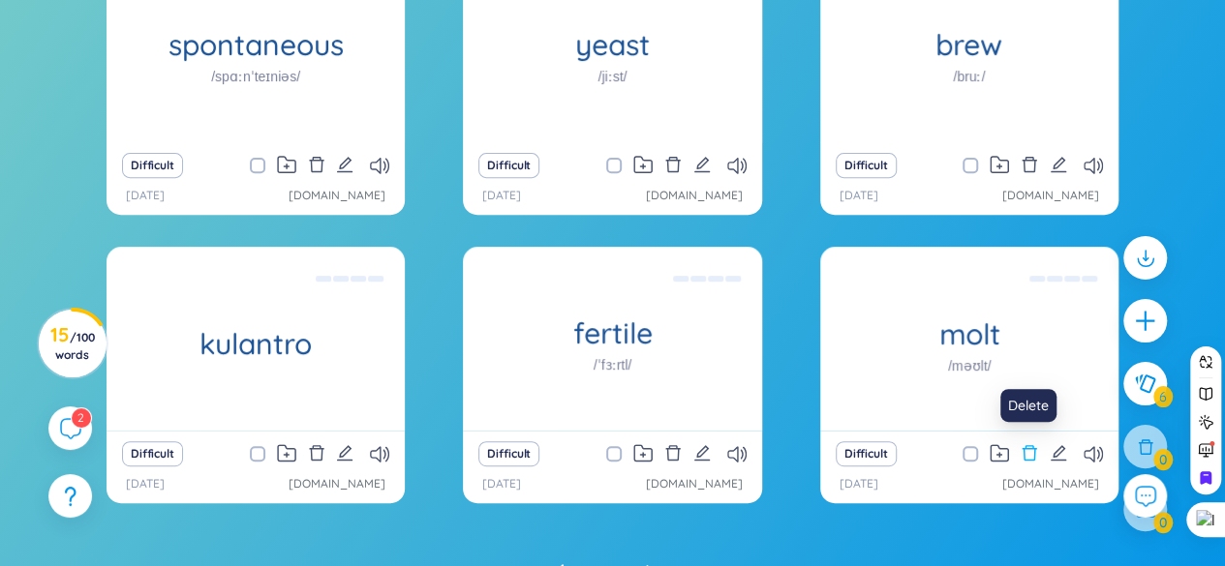
click at [1028, 447] on icon "delete" at bounding box center [1030, 452] width 15 height 15
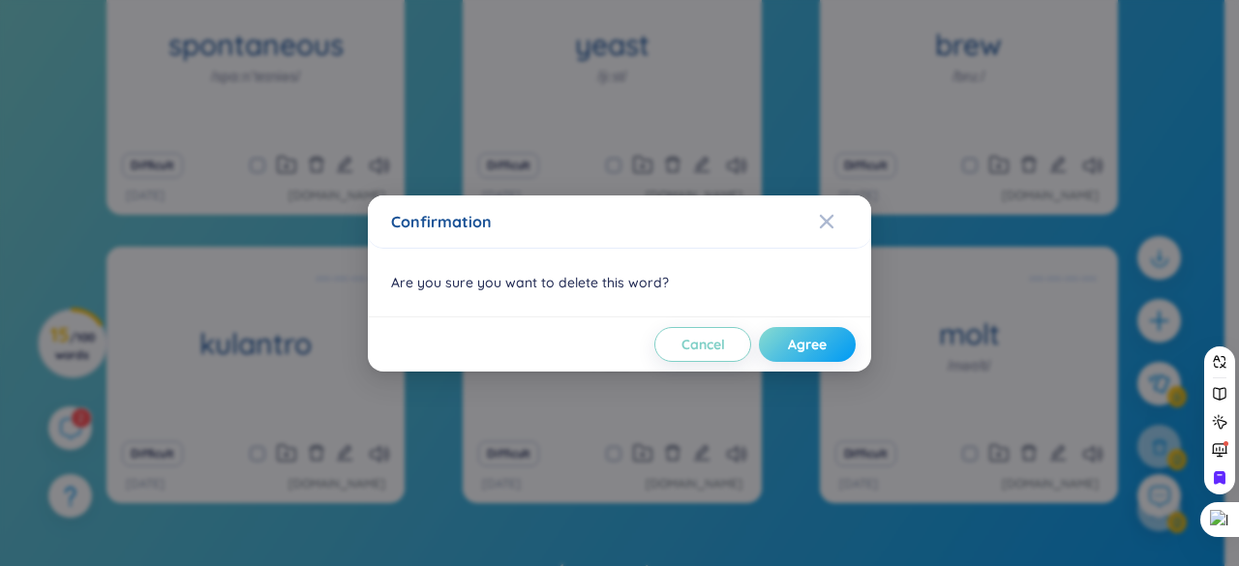
click at [800, 342] on span "Agree" at bounding box center [807, 344] width 39 height 19
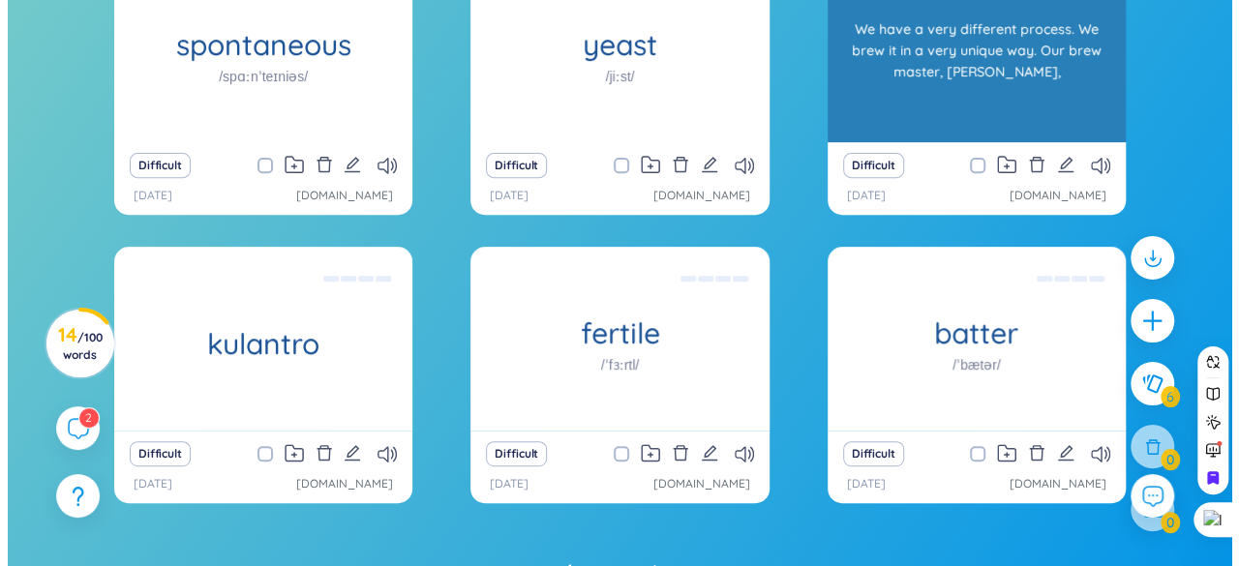
scroll to position [199, 0]
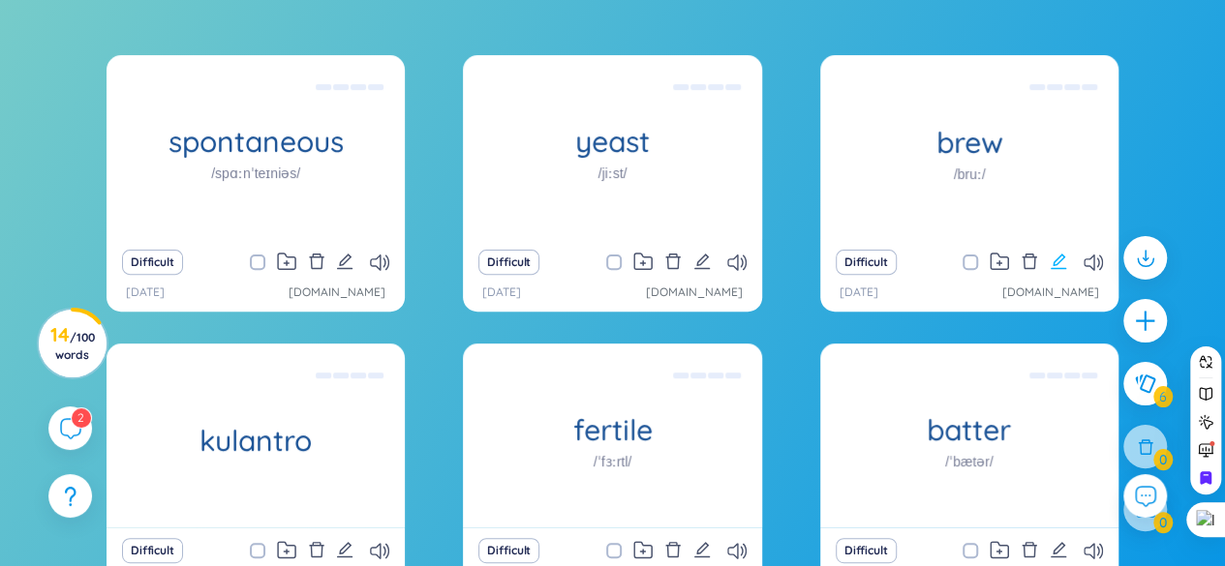
click at [1060, 255] on icon "edit" at bounding box center [1058, 261] width 15 height 15
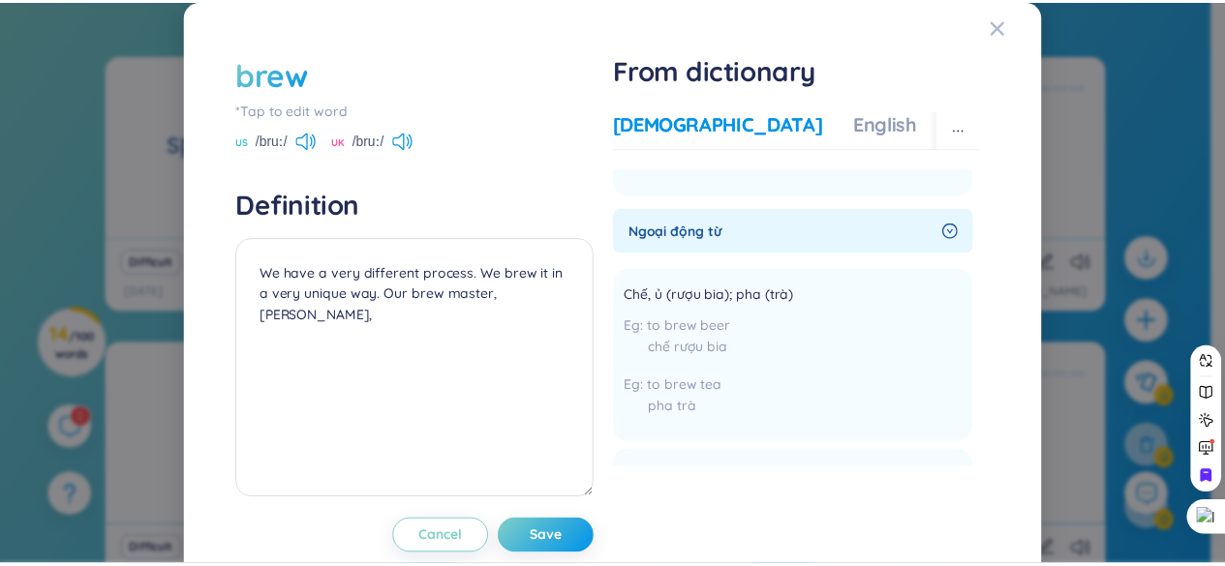
scroll to position [0, 0]
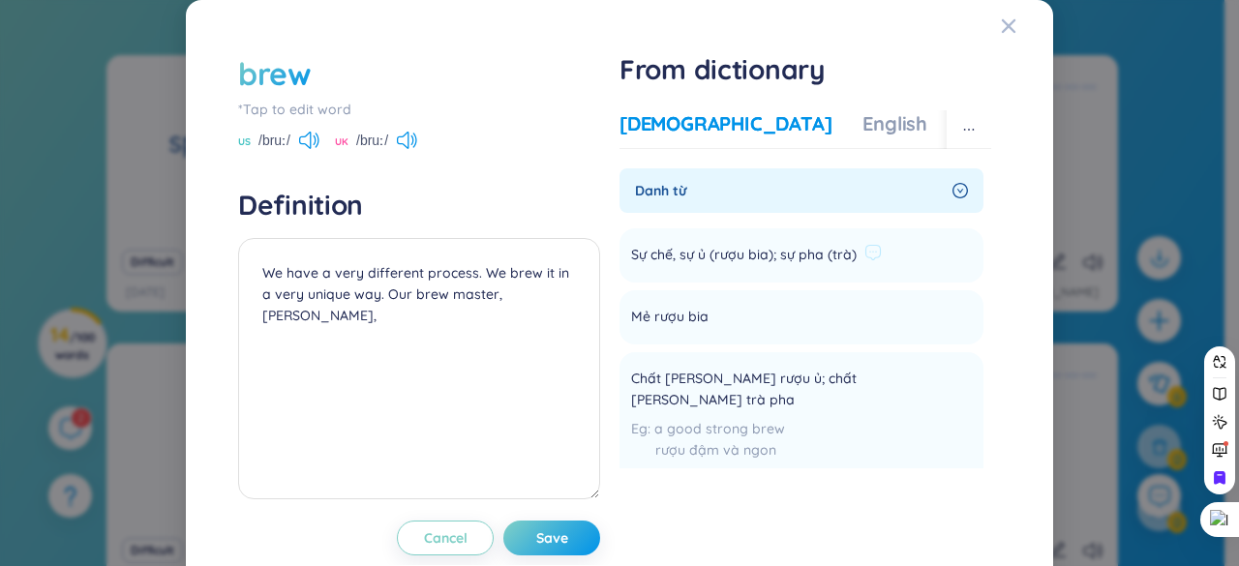
click at [654, 261] on span "Sự chế, sự ủ (rượu bia); sự pha (trà)" at bounding box center [744, 255] width 226 height 23
click at [657, 251] on span "Sự chế, sự ủ (rượu bia); sự pha (trà)" at bounding box center [744, 255] width 226 height 23
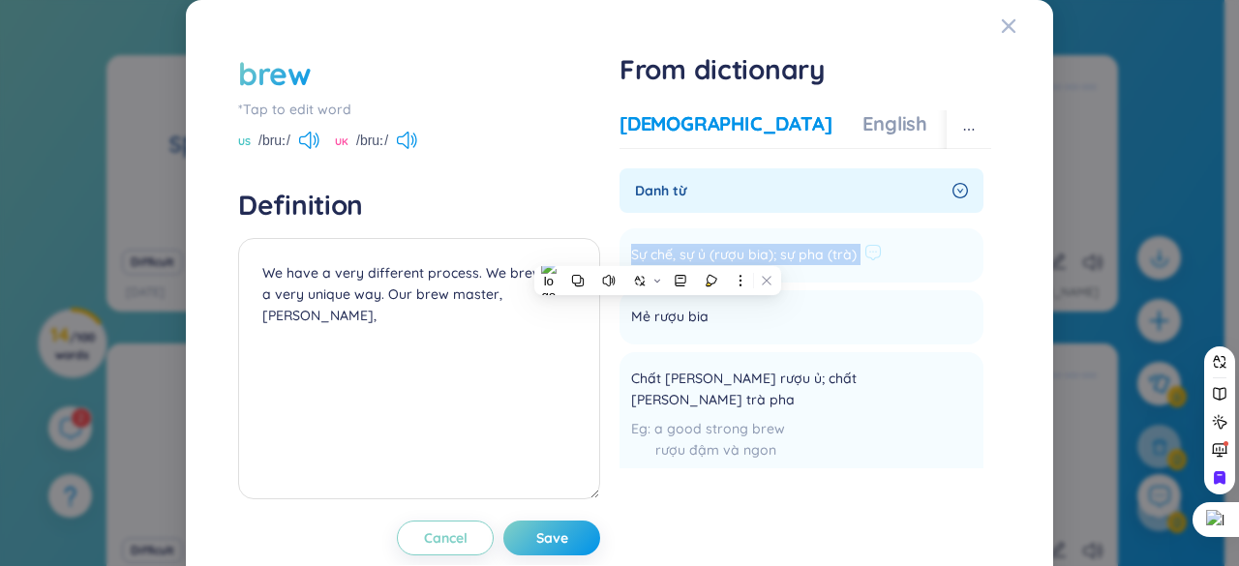
copy li "Sự chế, sự ủ (rượu bia); sự pha (trà) Add"
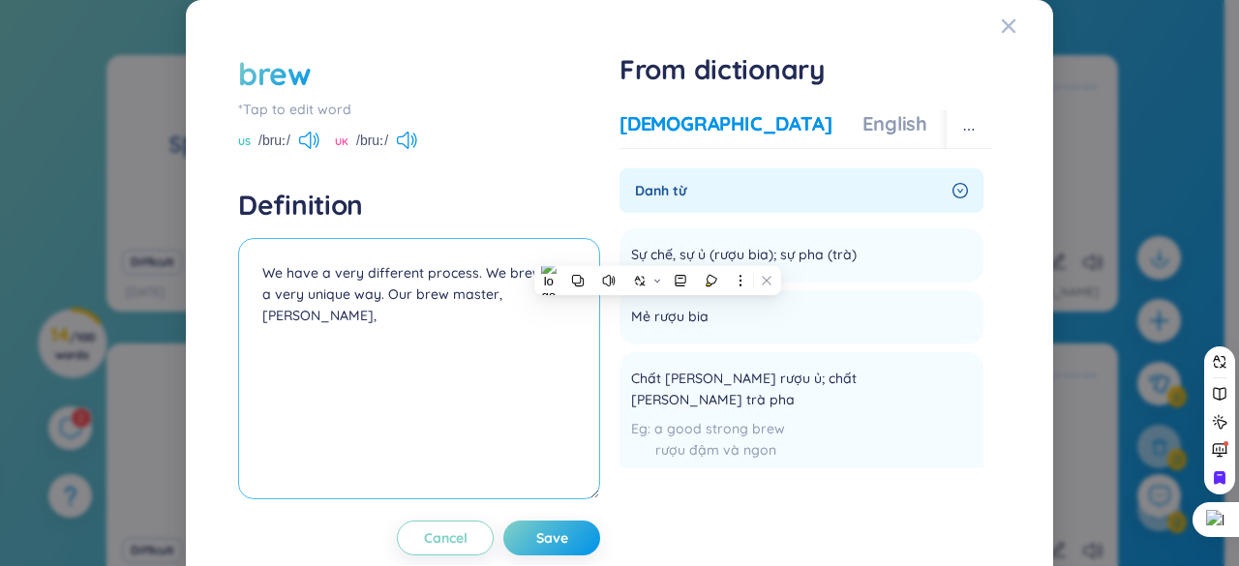
click at [258, 272] on textarea "We have a very different process. We brew it in a very unique way. Our brew mas…" at bounding box center [419, 368] width 362 height 261
paste textarea "Sự chế, sự ủ (rượu bia); sự pha (trà)"
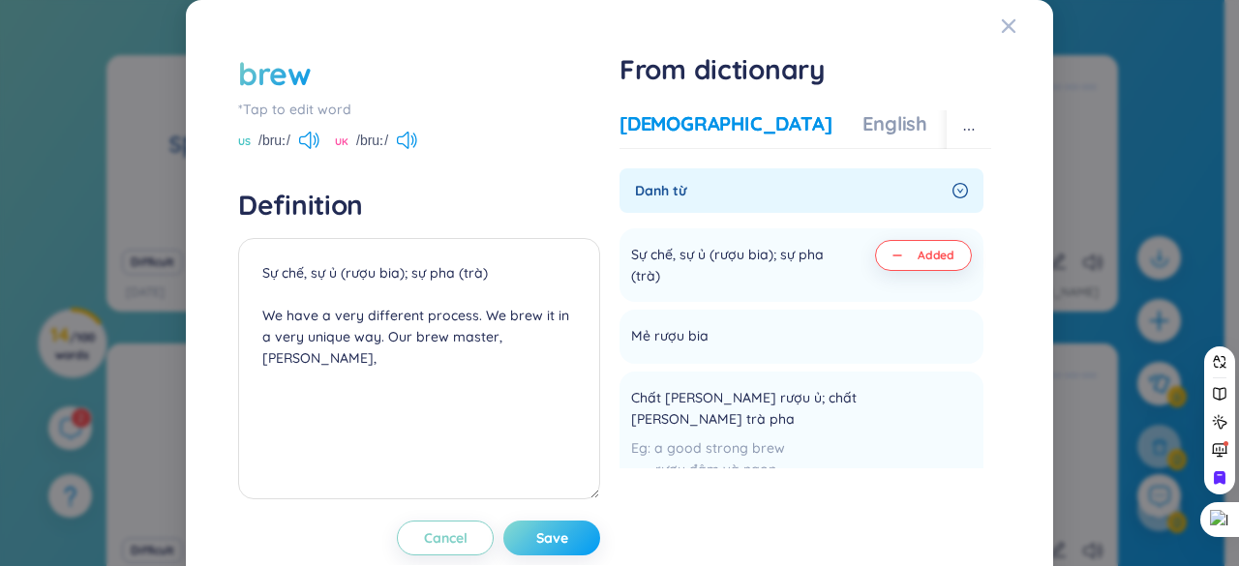
click at [537, 539] on span "Save" at bounding box center [552, 538] width 32 height 19
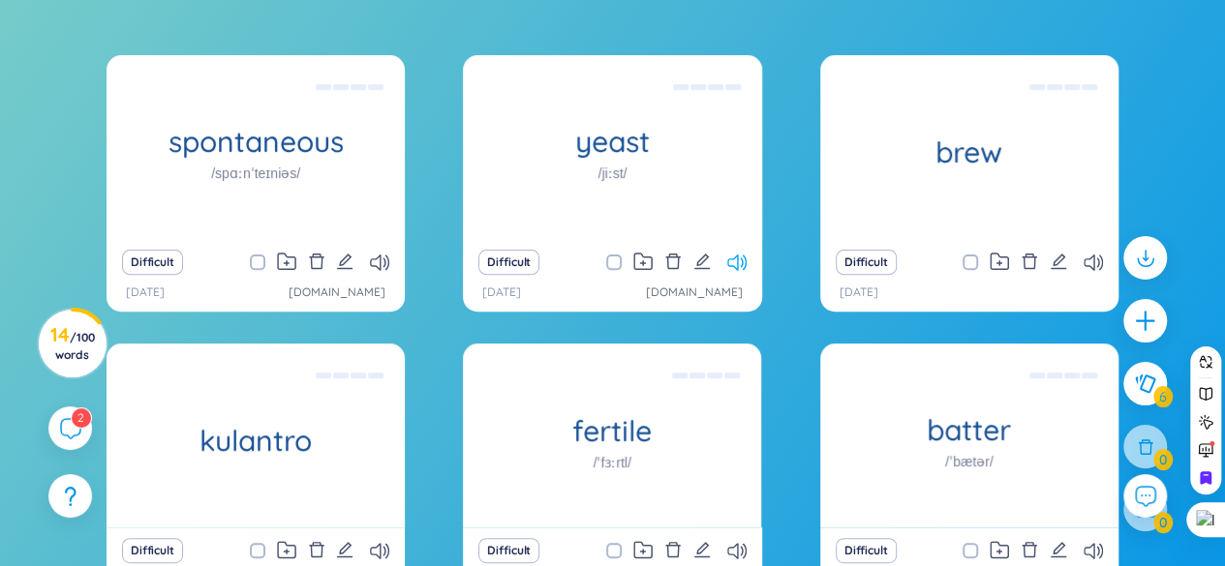
click at [732, 268] on icon at bounding box center [736, 263] width 19 height 16
click at [697, 262] on icon "edit" at bounding box center [701, 261] width 15 height 15
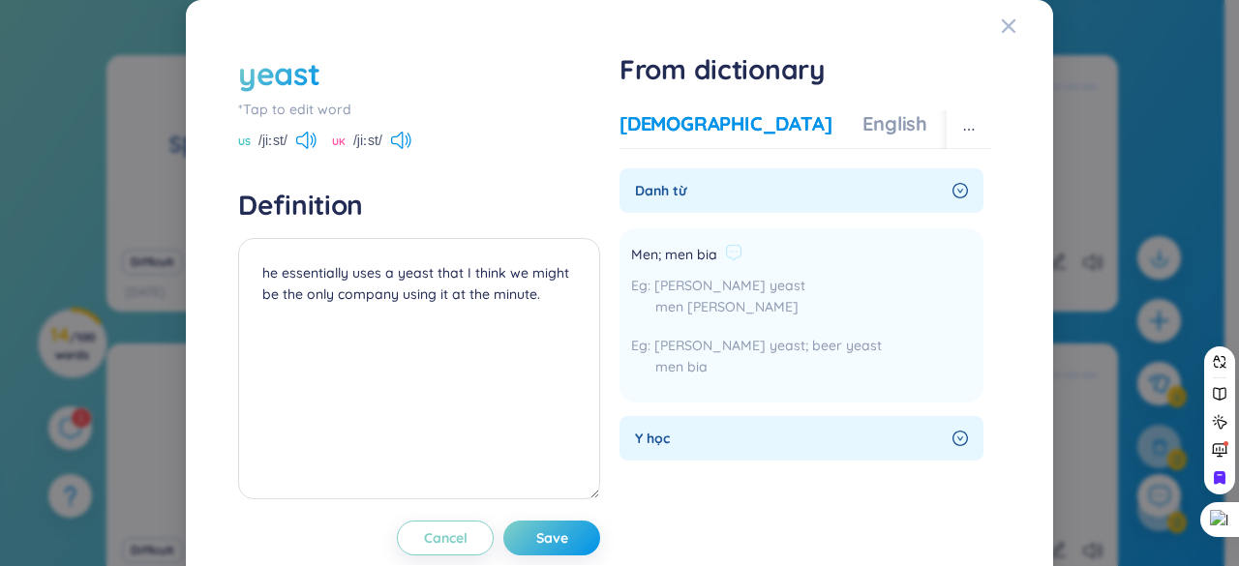
click at [682, 261] on span "Men; men bia" at bounding box center [674, 255] width 86 height 23
copy div "Men; men bia"
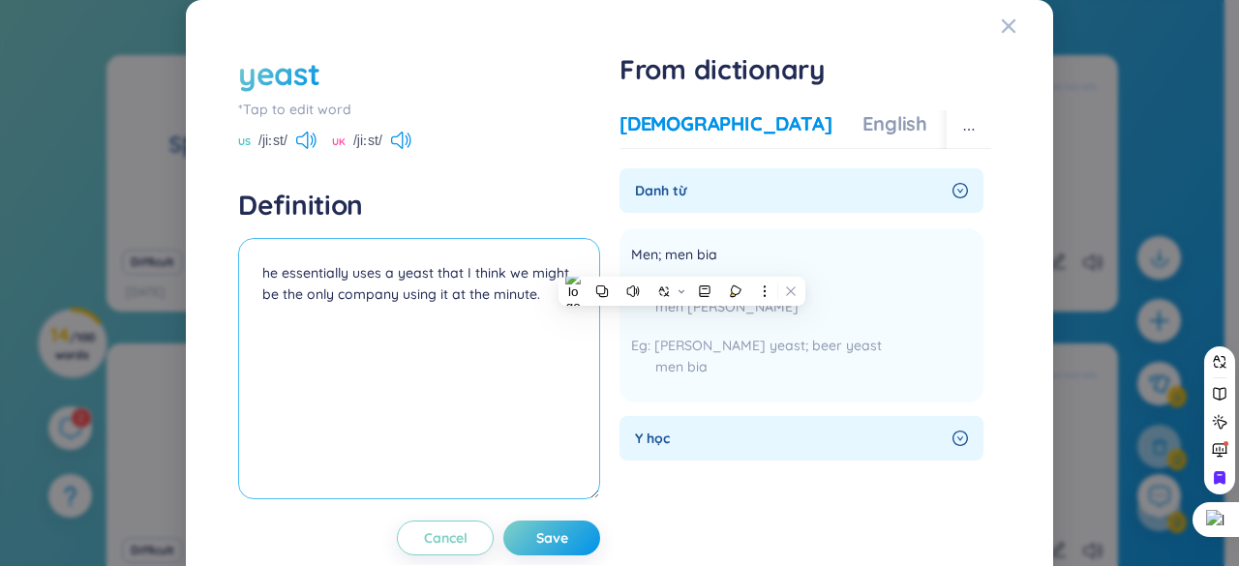
click at [260, 273] on textarea "he essentially uses a yeast that I think we might be the only company using it …" at bounding box center [419, 368] width 362 height 261
paste textarea "Men; men bia"
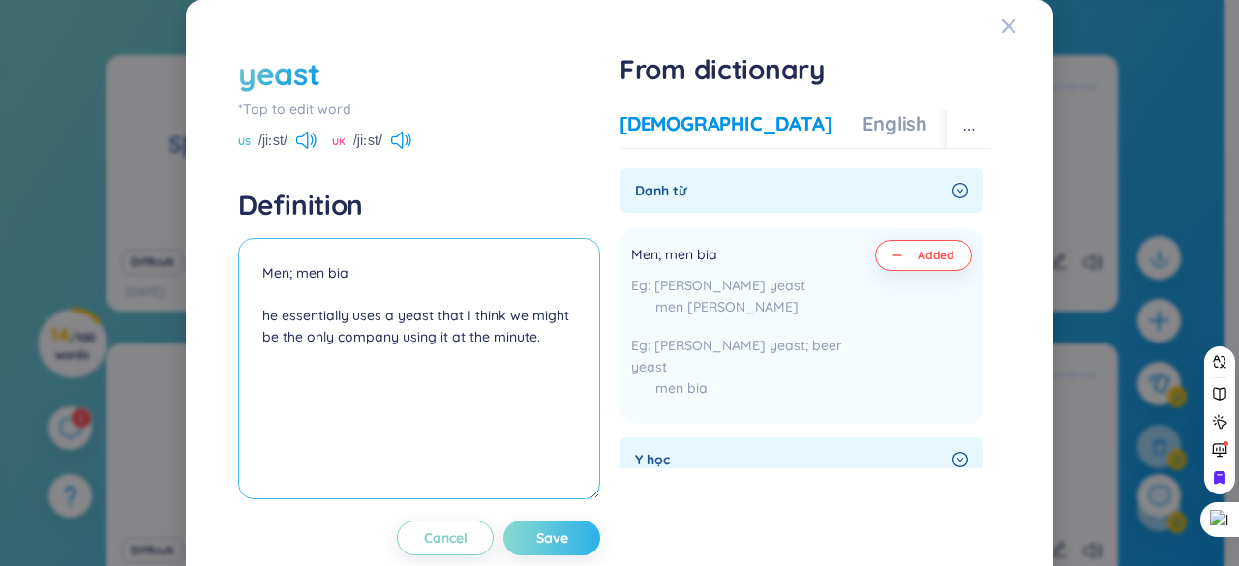
type textarea "Men; men bia he essentially uses a yeast that I think we might be the only comp…"
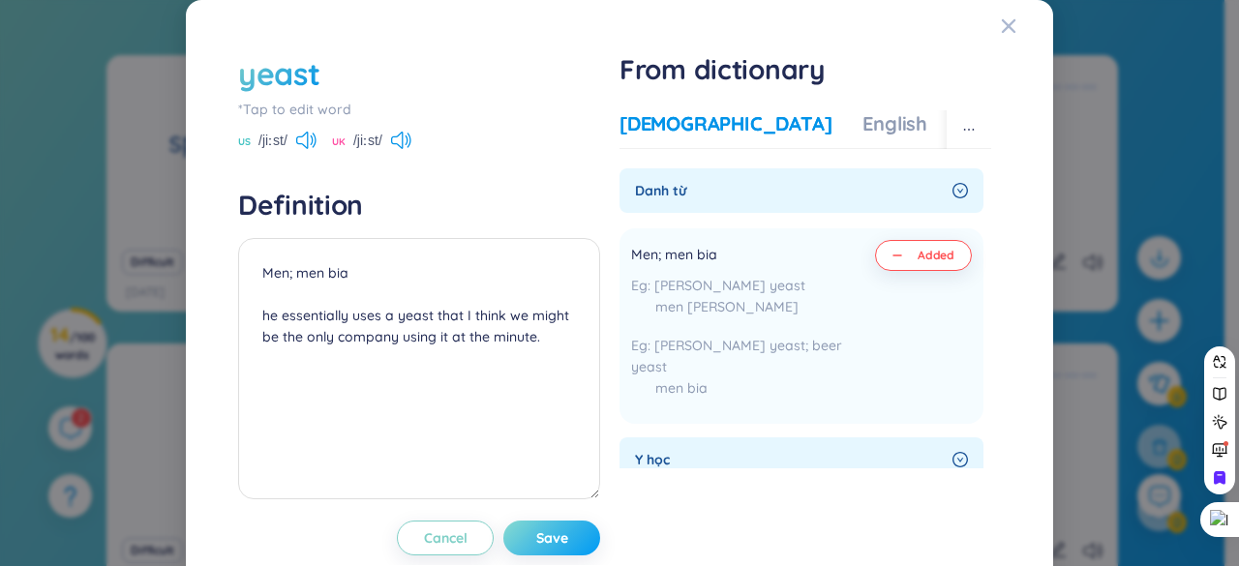
click at [559, 538] on span "Save" at bounding box center [552, 538] width 32 height 19
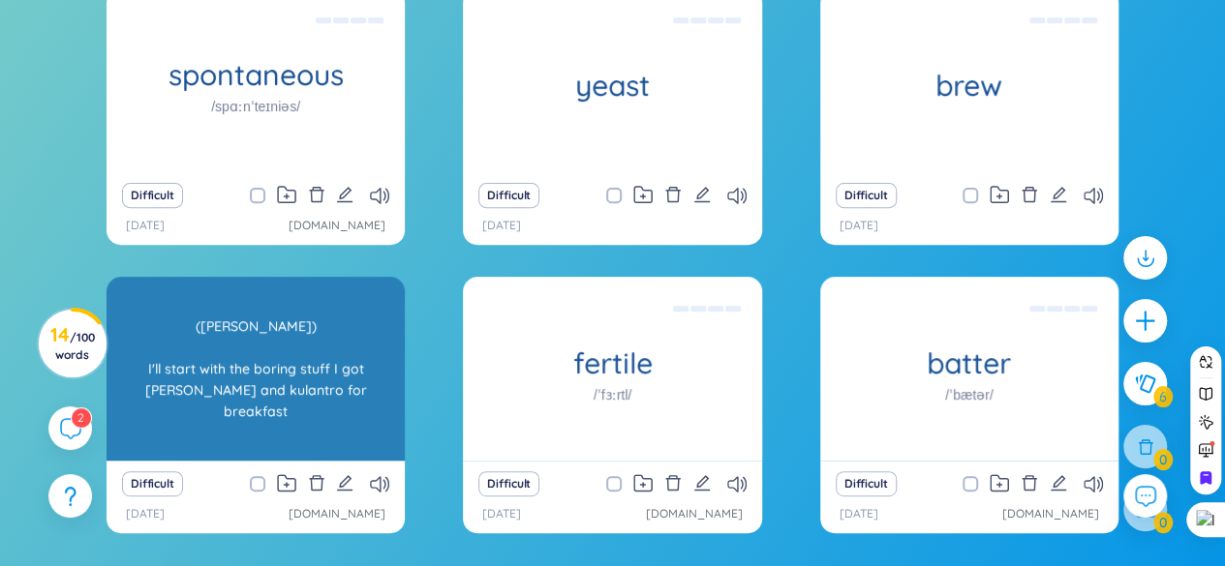
scroll to position [296, 0]
